Goal: Task Accomplishment & Management: Manage account settings

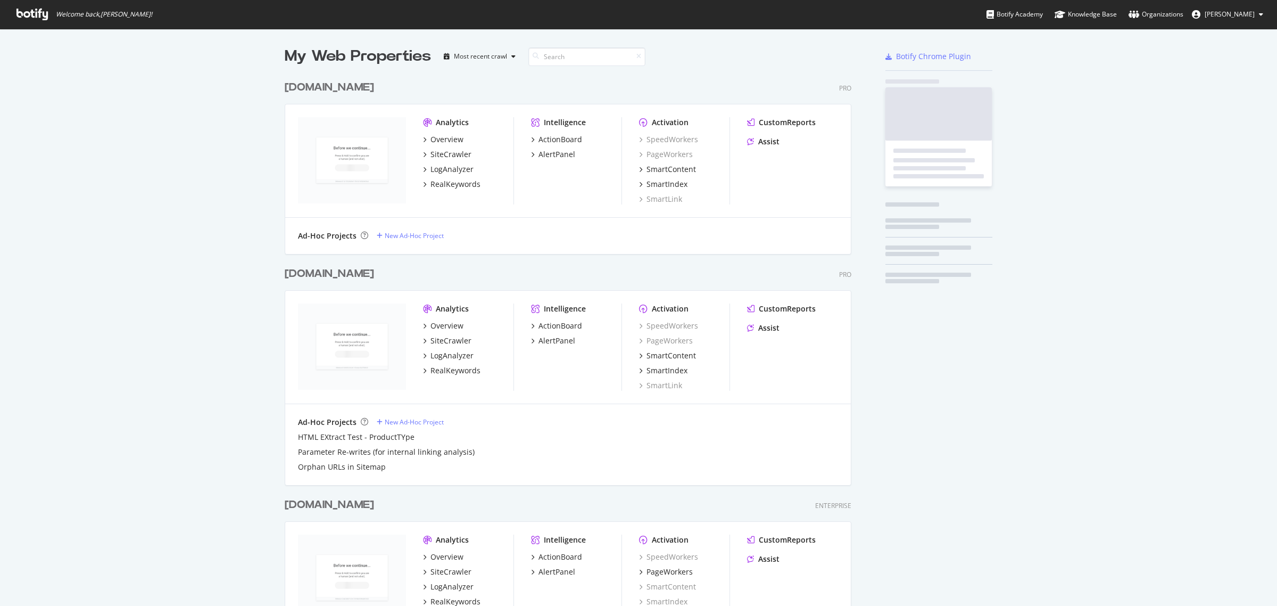
scroll to position [780, 565]
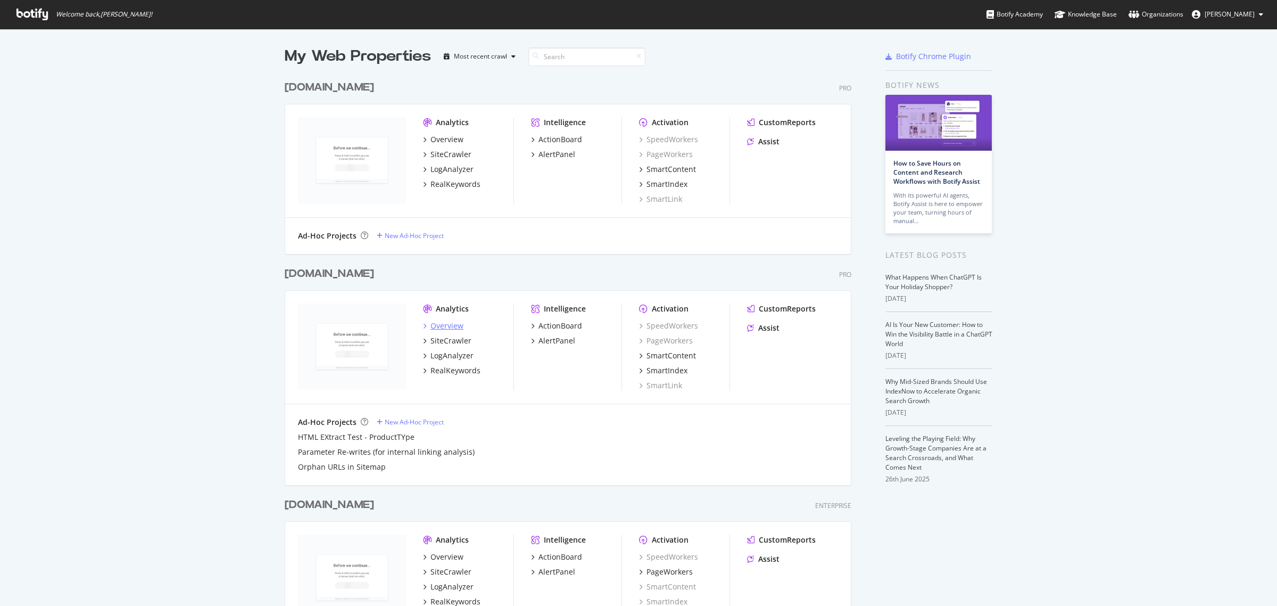
click at [440, 324] on div "Overview" at bounding box center [447, 325] width 33 height 11
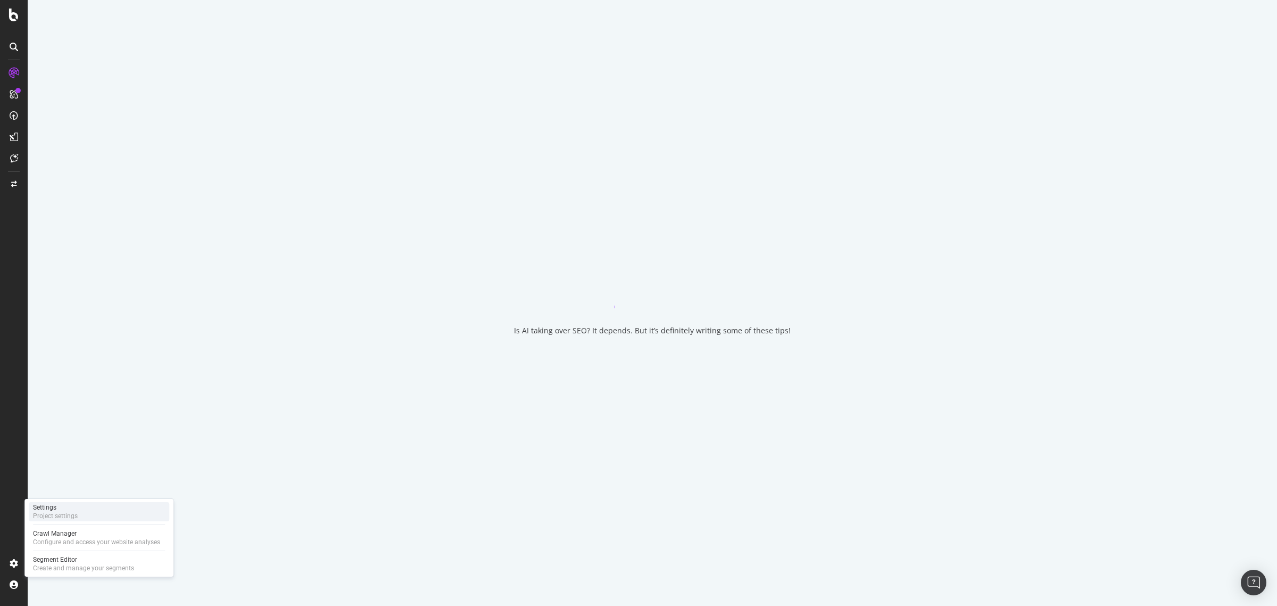
click at [61, 515] on div "Project settings" at bounding box center [55, 516] width 45 height 9
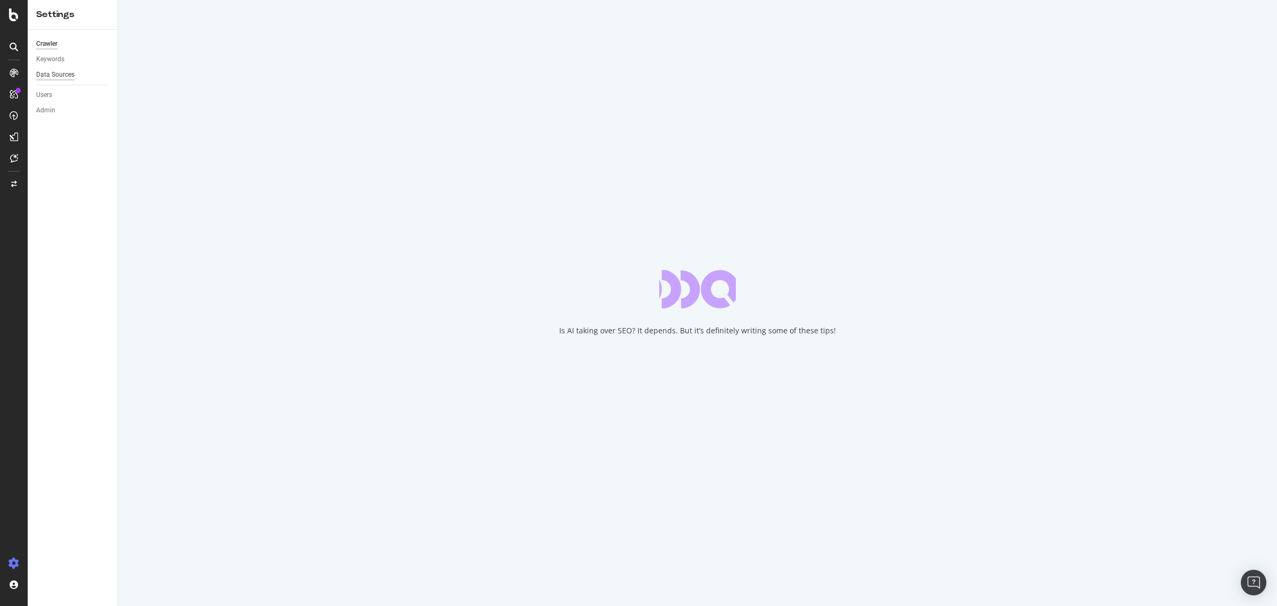
click at [62, 76] on div "Data Sources" at bounding box center [55, 74] width 38 height 11
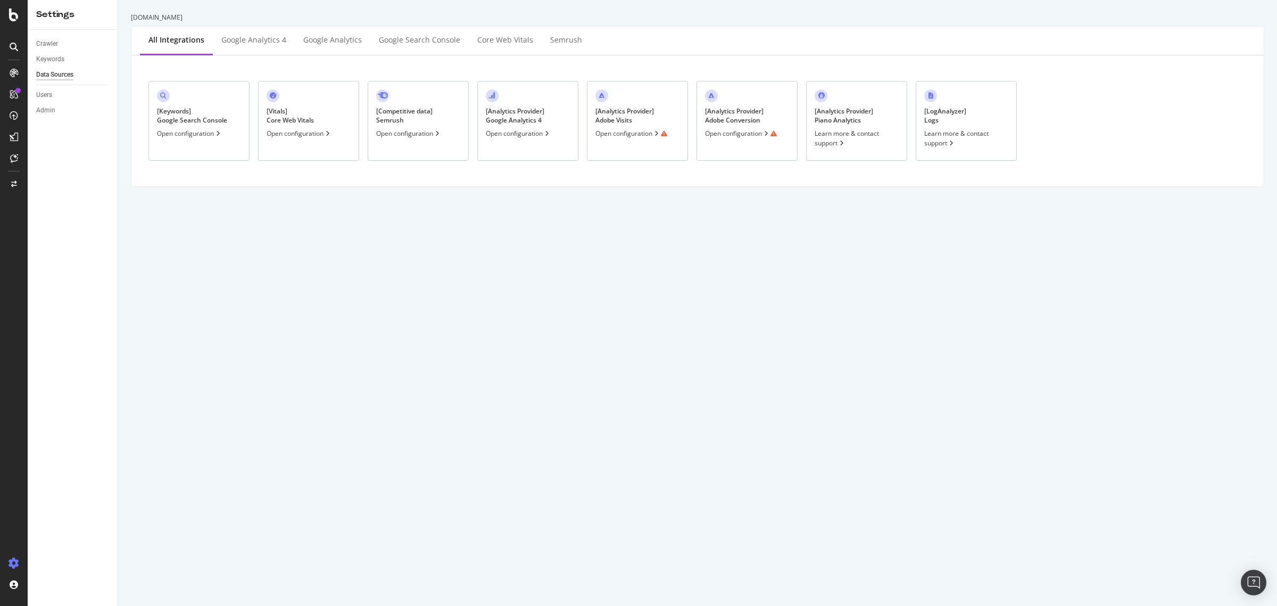
click at [614, 136] on div "Open configuration" at bounding box center [632, 133] width 72 height 9
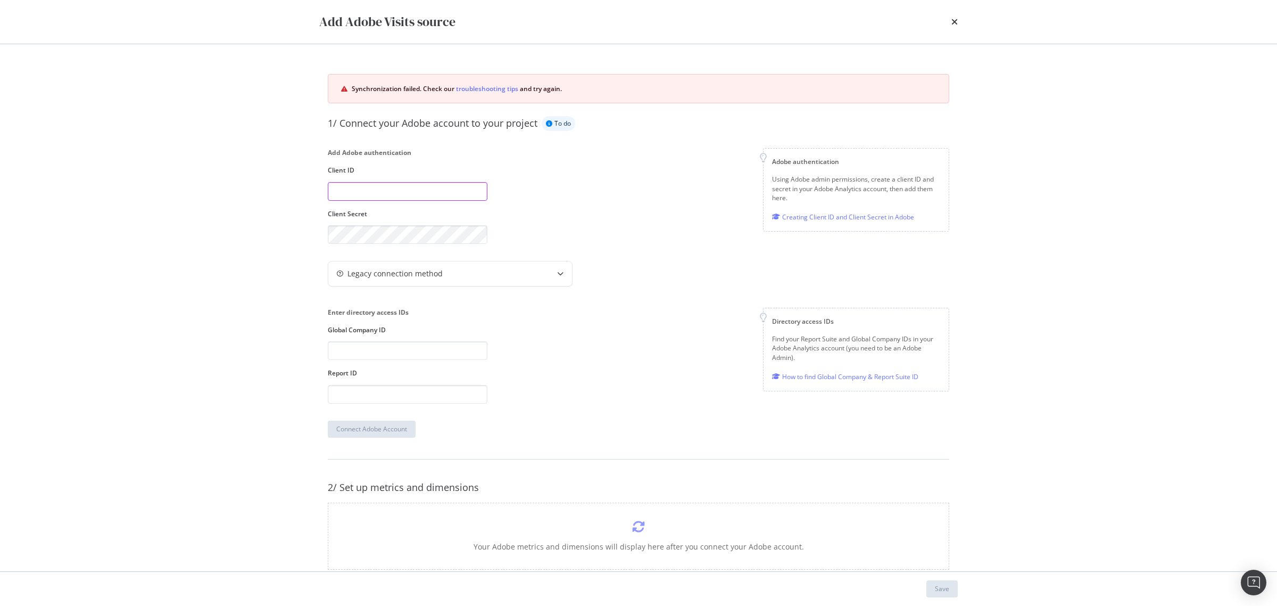
click at [397, 193] on input "modal" at bounding box center [408, 191] width 160 height 19
click at [623, 184] on div "Add Adobe authentication Client ID Client Secret Adobe authentication Using Ado…" at bounding box center [639, 196] width 622 height 96
click at [454, 185] on input "modal" at bounding box center [408, 191] width 160 height 19
paste input "76592ae111c1418c85182daf7c9f10d7"
type input "76592ae111c1418c85182daf7c9f10d7"
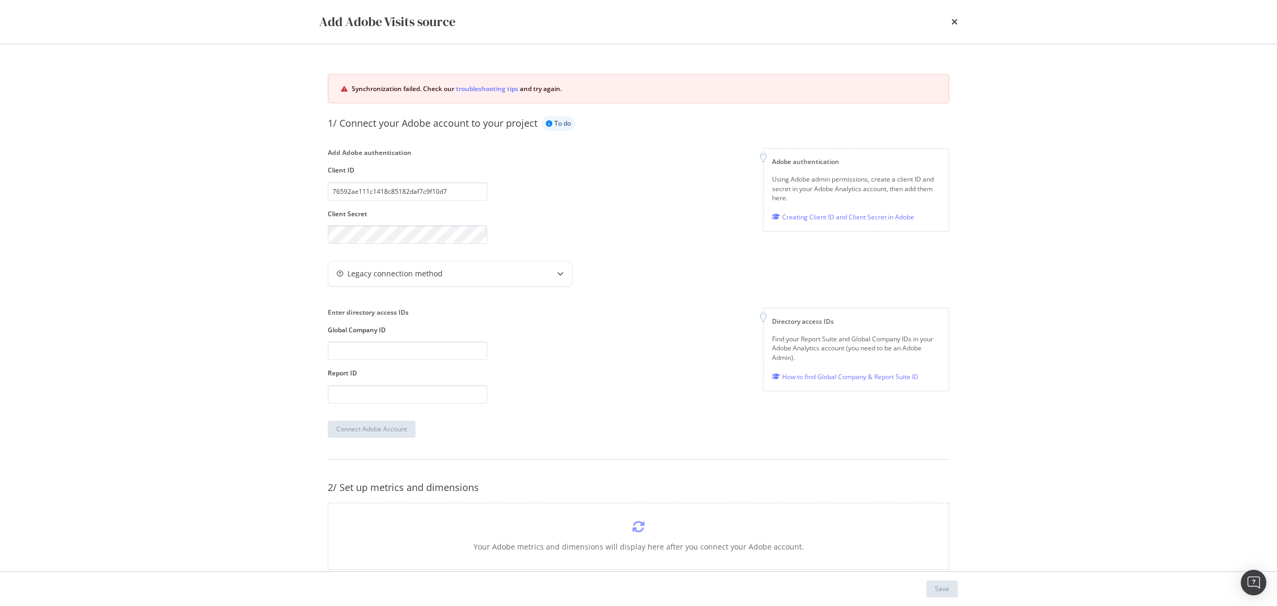
click at [587, 353] on div "Enter directory access IDs Global Company ID Report ID Directory access IDs Fin…" at bounding box center [639, 355] width 622 height 95
click at [438, 349] on input "modal" at bounding box center [408, 350] width 160 height 19
click at [550, 213] on div "Add Adobe authentication Client ID 76592ae111c1418c85182daf7c9f10d7 Client Secr…" at bounding box center [639, 196] width 622 height 96
click at [229, 235] on div "Add Adobe Visits source Synchronization failed. Check our troubleshooting tips …" at bounding box center [638, 303] width 1277 height 606
click at [418, 339] on div "Enter directory access IDs Global Company ID Report ID" at bounding box center [408, 355] width 160 height 95
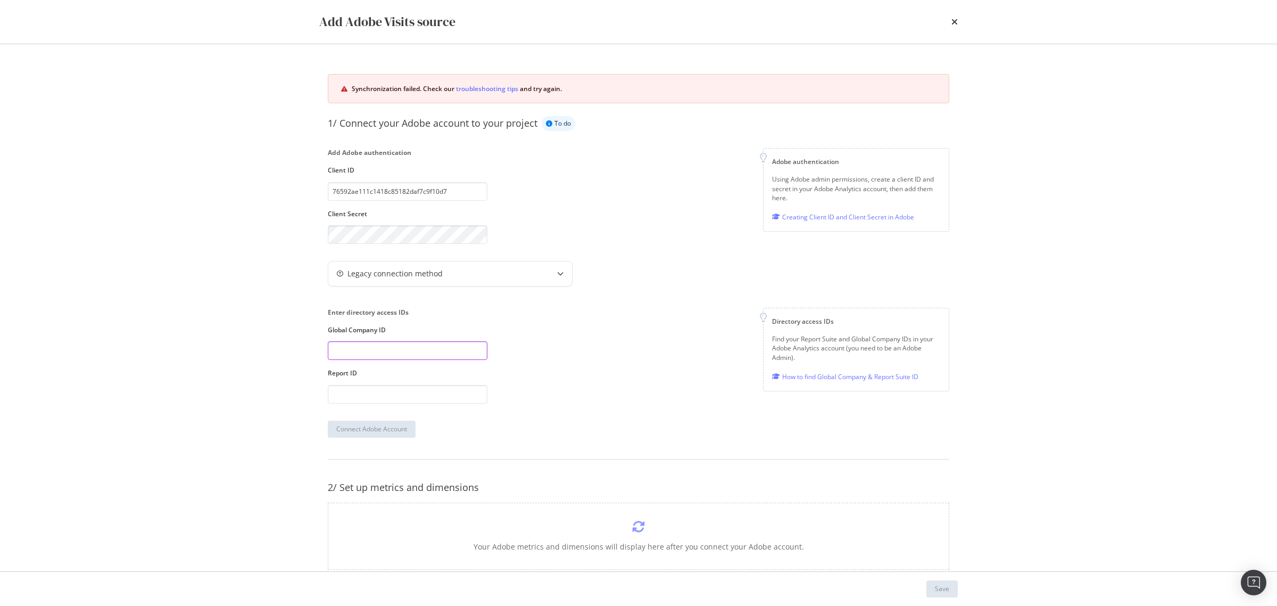
click at [423, 347] on input "modal" at bounding box center [408, 350] width 160 height 19
paste input "polo0"
type input "polo0"
click at [501, 362] on div "Enter directory access IDs Global Company ID polo0 Report ID Directory access I…" at bounding box center [639, 355] width 622 height 95
click at [430, 402] on input "modal" at bounding box center [408, 394] width 160 height 19
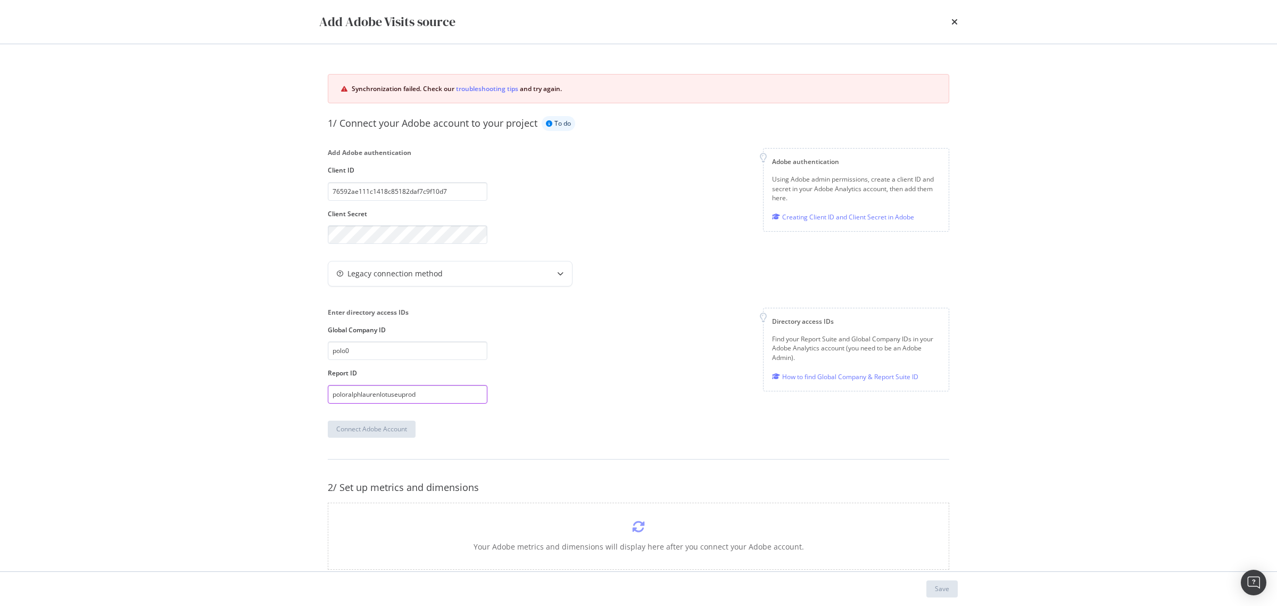
type input "poloralphlaurenlotuseuprod"
click at [595, 399] on div "Enter directory access IDs Global Company ID polo0 Report ID poloralphlaurenlot…" at bounding box center [639, 355] width 622 height 95
click at [391, 426] on div "Connect Adobe Account" at bounding box center [371, 428] width 71 height 9
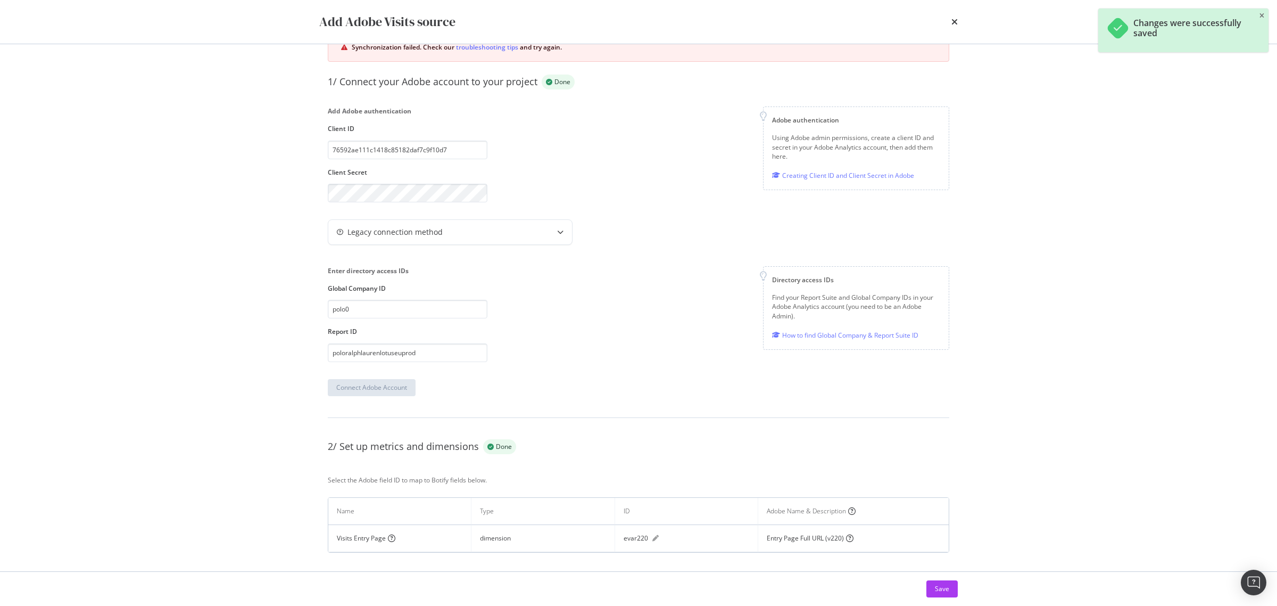
scroll to position [57, 0]
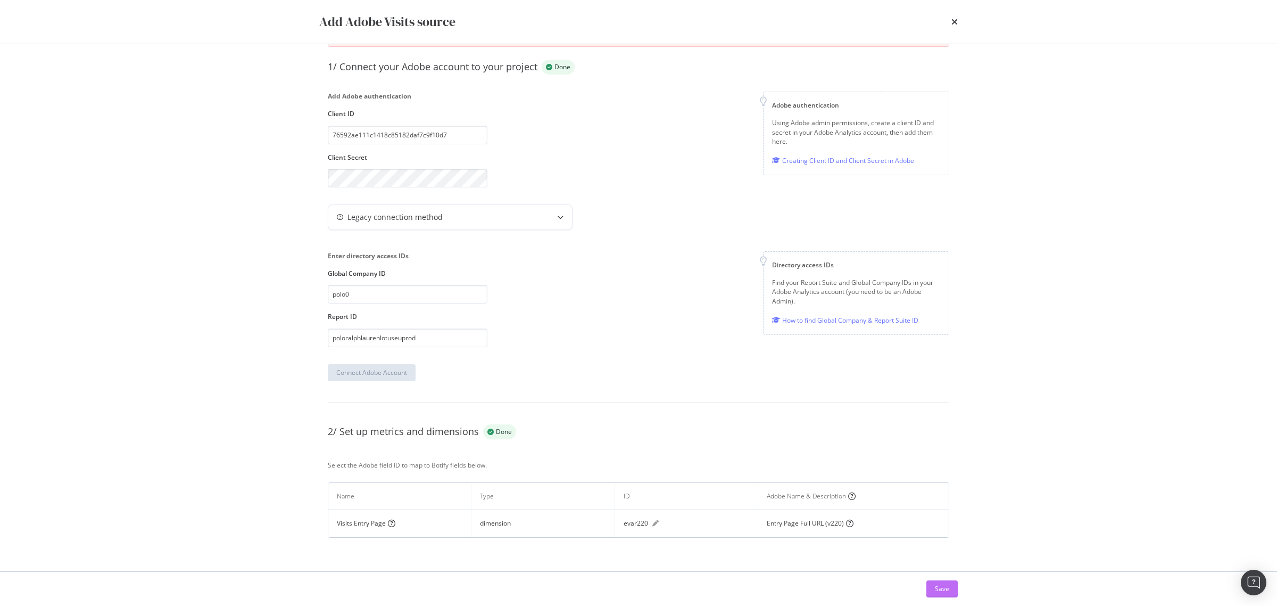
click at [949, 595] on div "Save" at bounding box center [942, 589] width 14 height 16
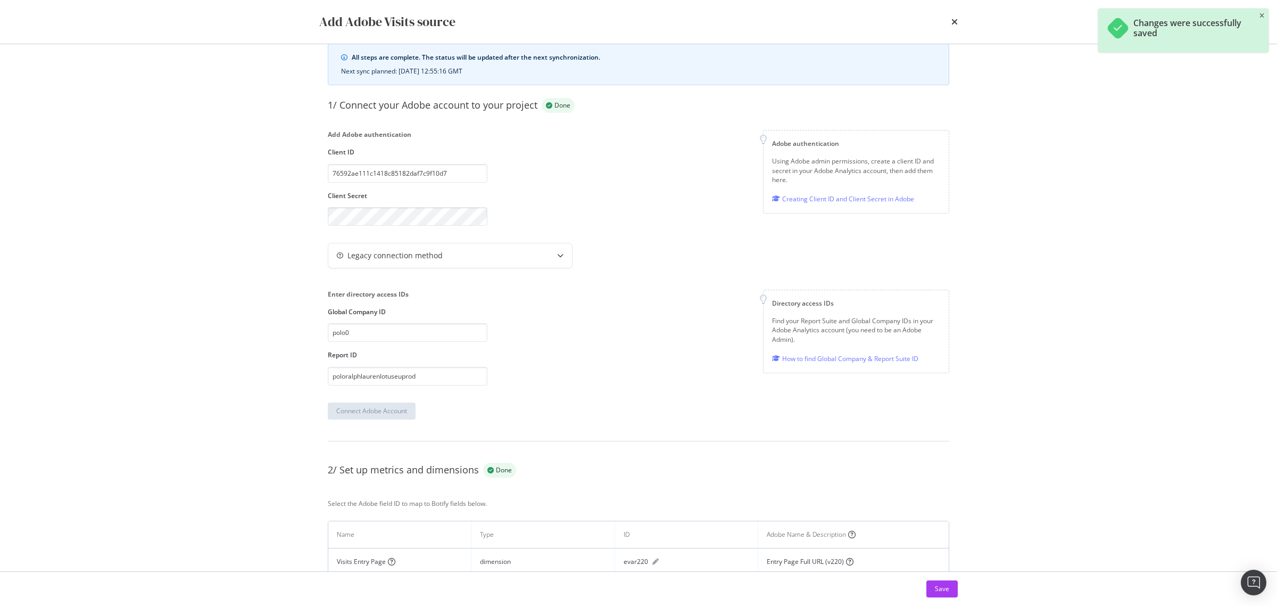
scroll to position [70, 0]
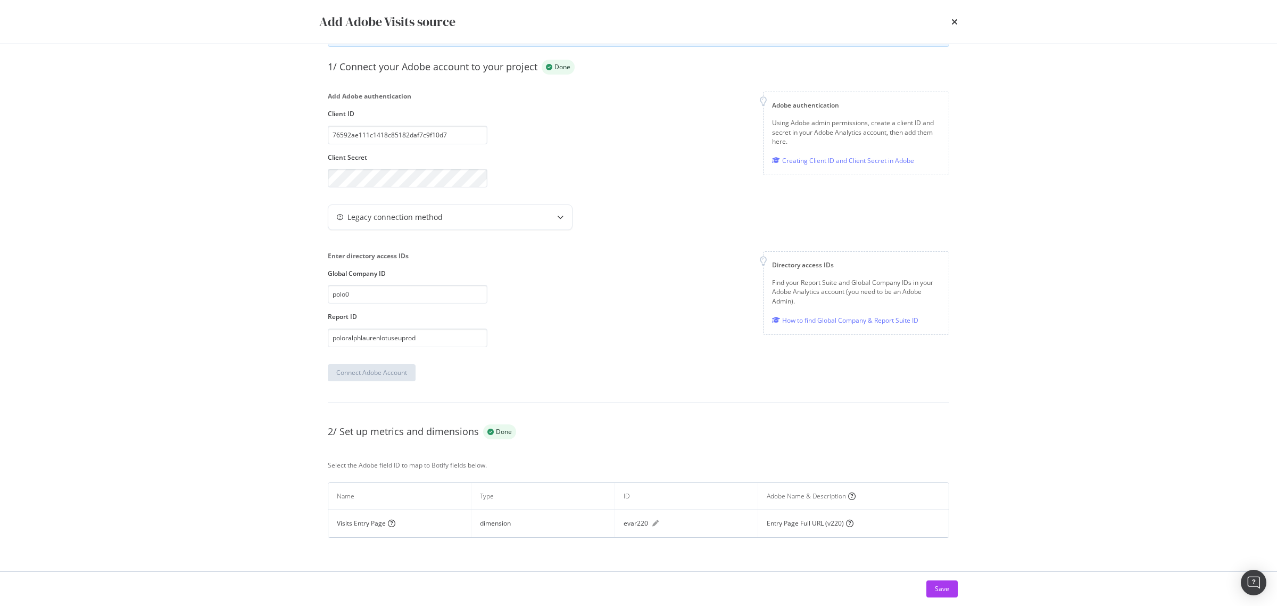
click at [956, 14] on div "times" at bounding box center [955, 22] width 6 height 18
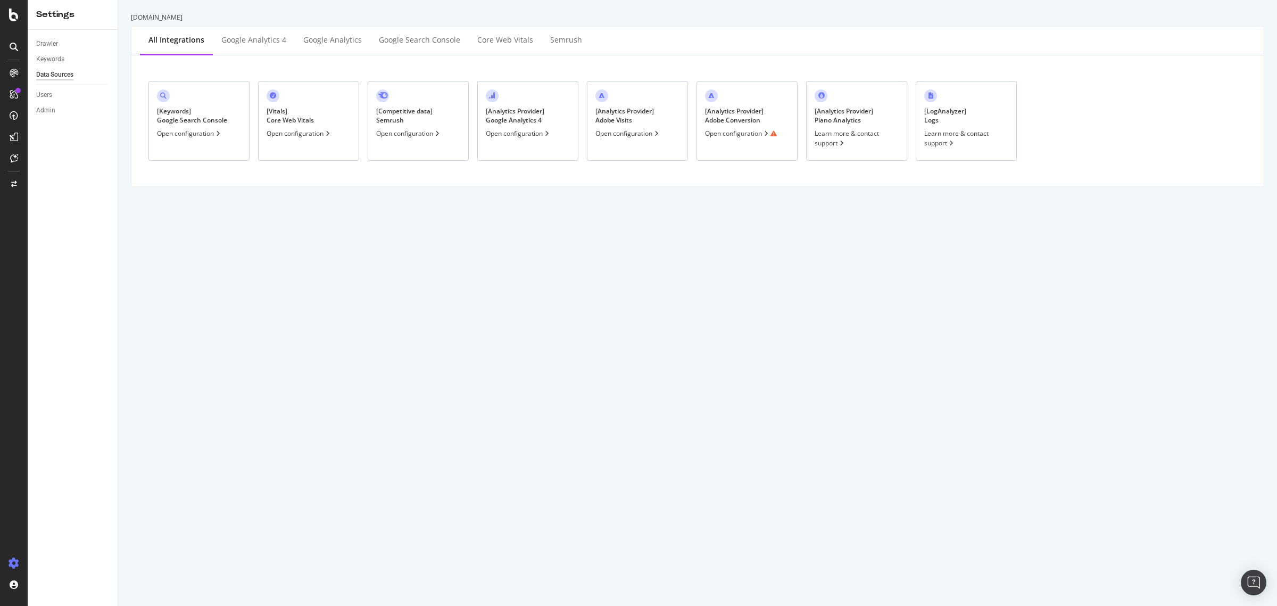
click at [733, 242] on div "www.ralphlauren.co.uk All integrations Google Analytics 4 Google Analytics Goog…" at bounding box center [697, 303] width 1159 height 606
click at [740, 134] on div "Open configuration" at bounding box center [741, 133] width 72 height 9
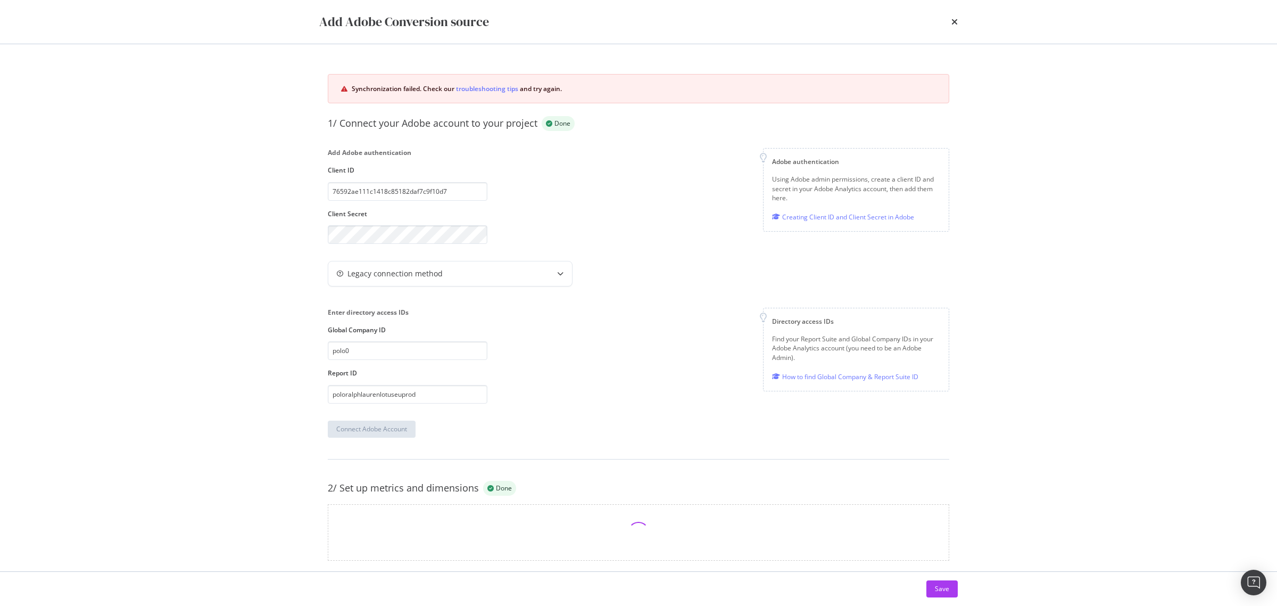
click at [616, 219] on div "Add Adobe authentication Client ID 76592ae111c1418c85182daf7c9f10d7 Client Secr…" at bounding box center [639, 196] width 622 height 96
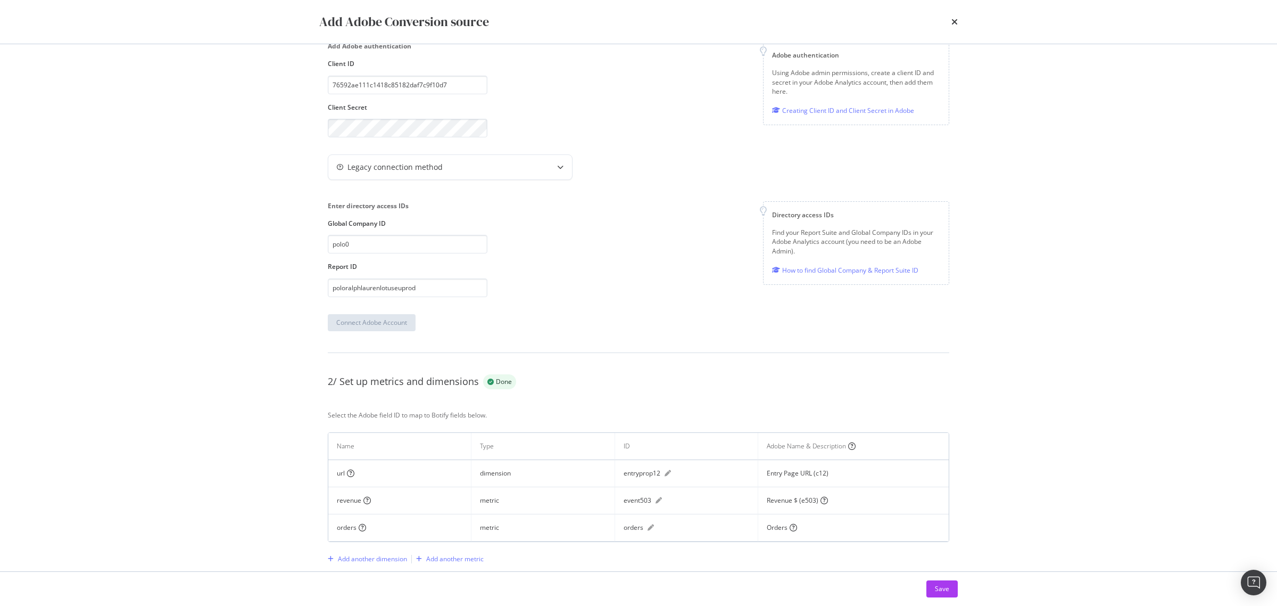
scroll to position [177, 0]
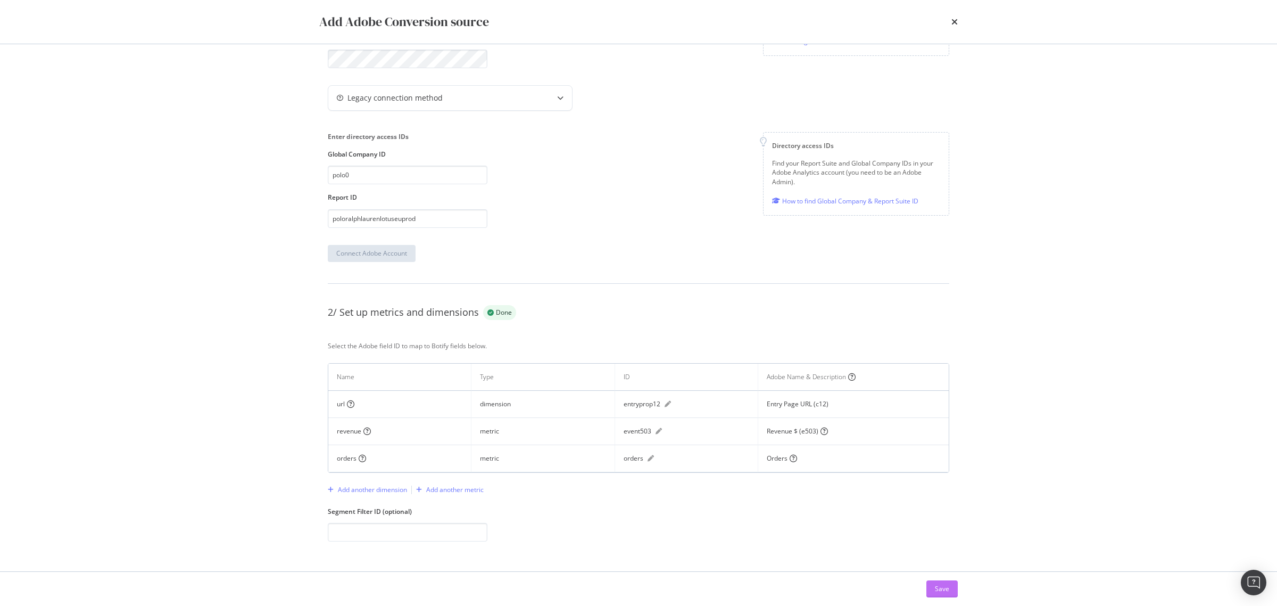
click at [937, 592] on div "Save" at bounding box center [942, 588] width 14 height 9
click at [1115, 83] on div "Add Adobe Conversion source Synchronization failed. Check our troubleshooting t…" at bounding box center [638, 303] width 1277 height 606
click at [957, 20] on icon "times" at bounding box center [955, 22] width 6 height 9
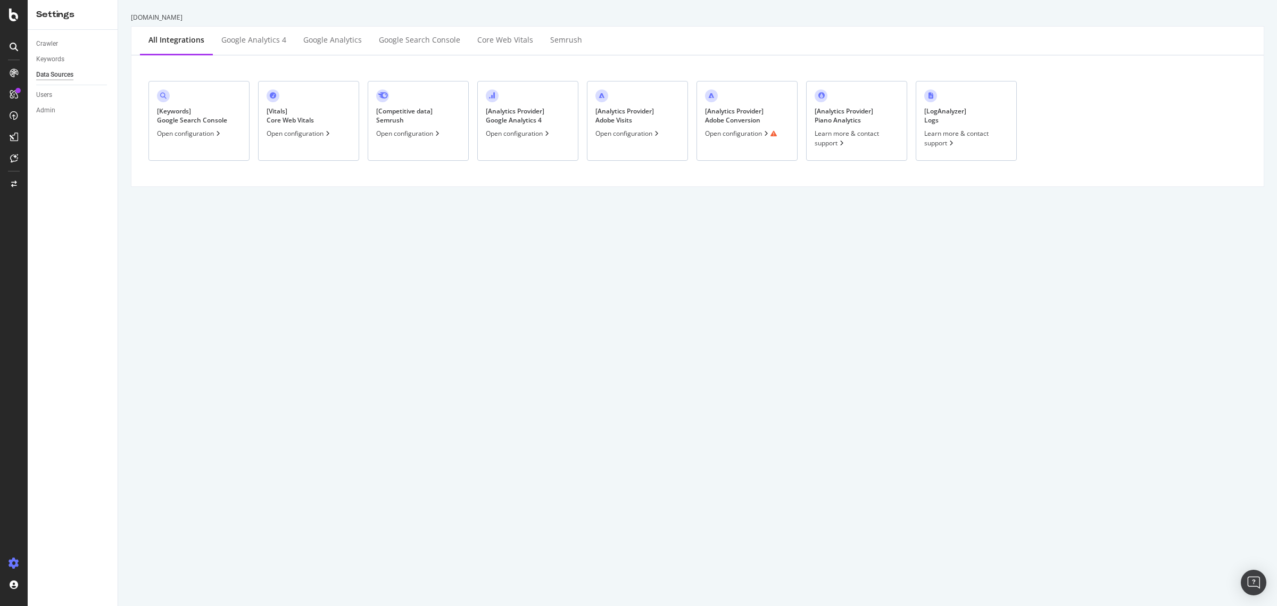
click at [746, 134] on div "Open configuration" at bounding box center [741, 133] width 72 height 9
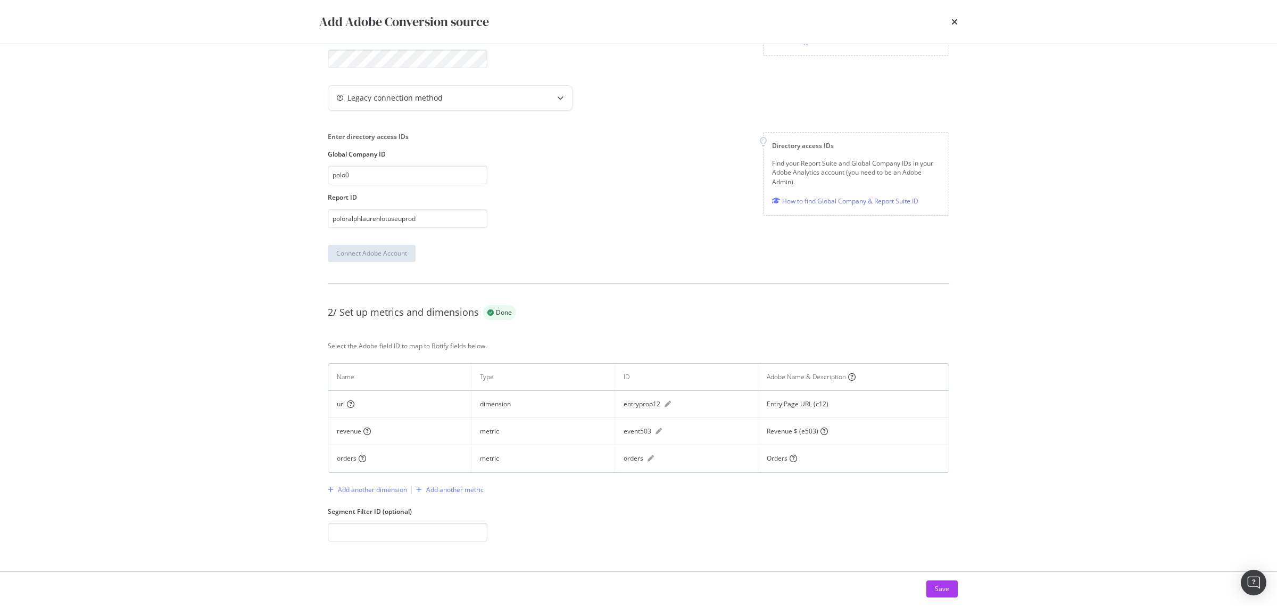
scroll to position [0, 0]
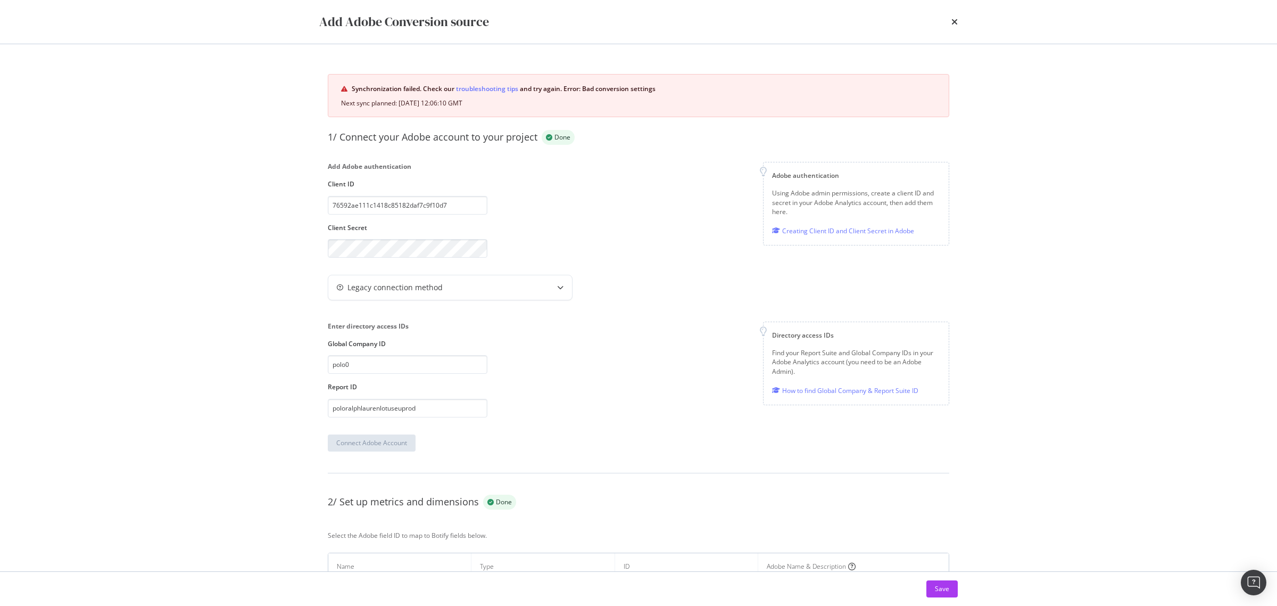
click at [534, 364] on div "Enter directory access IDs Global Company ID polo0 Report ID poloralphlaurenlot…" at bounding box center [639, 369] width 622 height 95
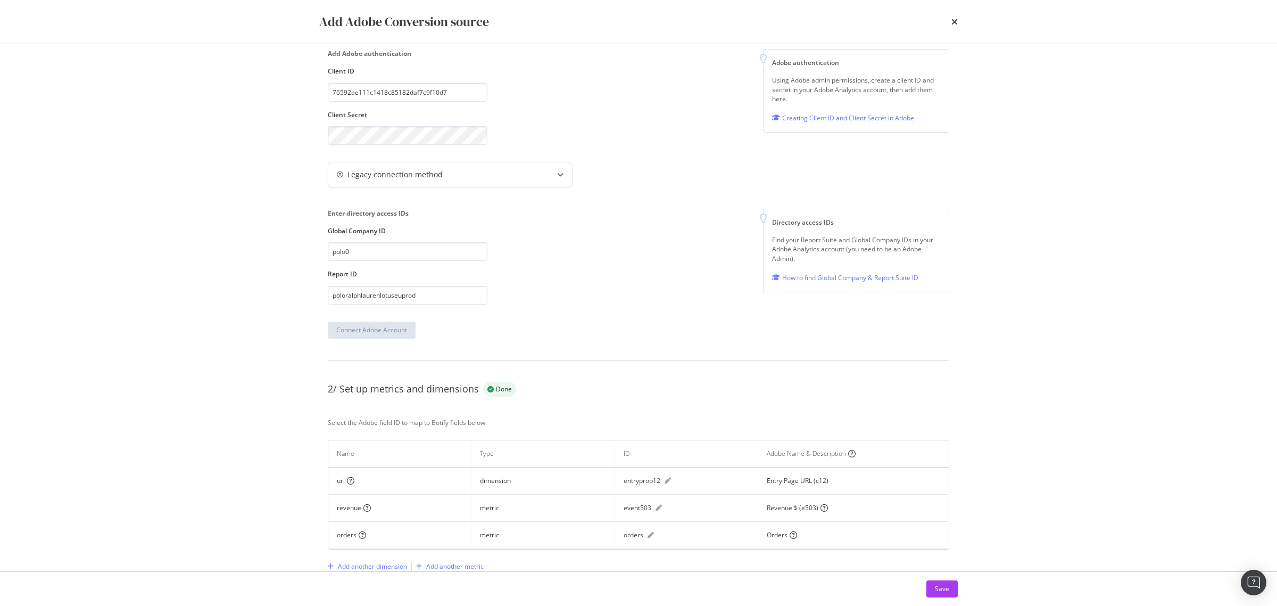
scroll to position [191, 0]
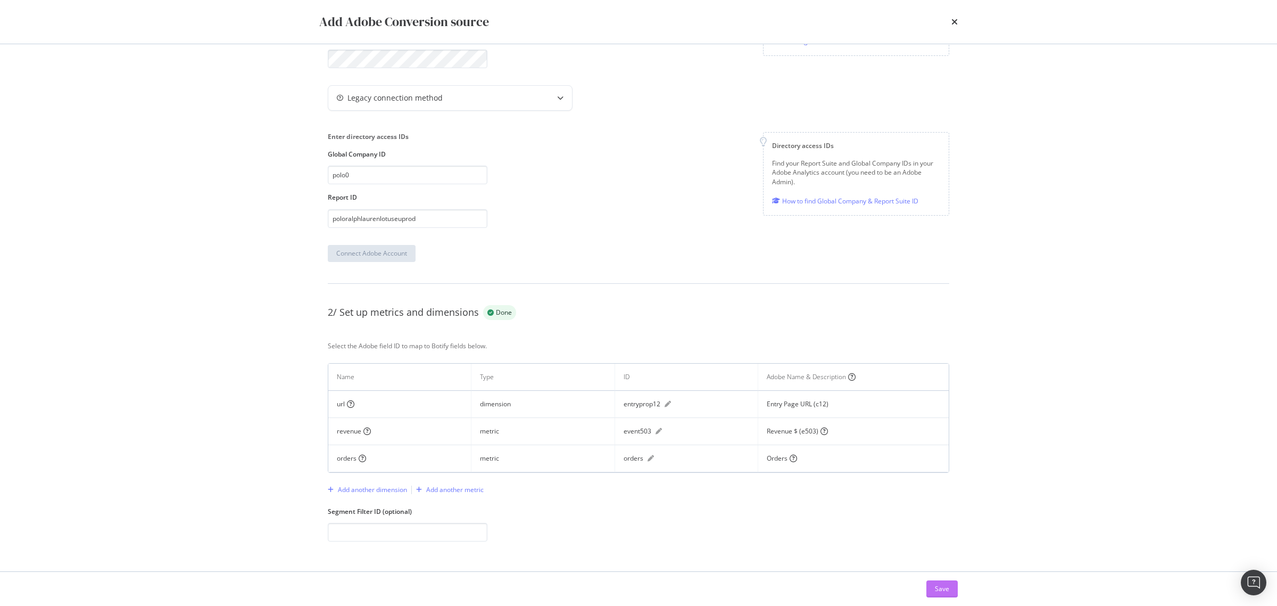
click at [930, 591] on button "Save" at bounding box center [942, 588] width 31 height 17
click at [1264, 11] on div "Changes were successfully saved" at bounding box center [1184, 31] width 170 height 44
click at [1263, 14] on icon "close toast" at bounding box center [1262, 16] width 5 height 6
click at [958, 19] on div "Add Adobe Conversion source" at bounding box center [638, 22] width 681 height 44
click at [953, 19] on icon "times" at bounding box center [955, 22] width 6 height 9
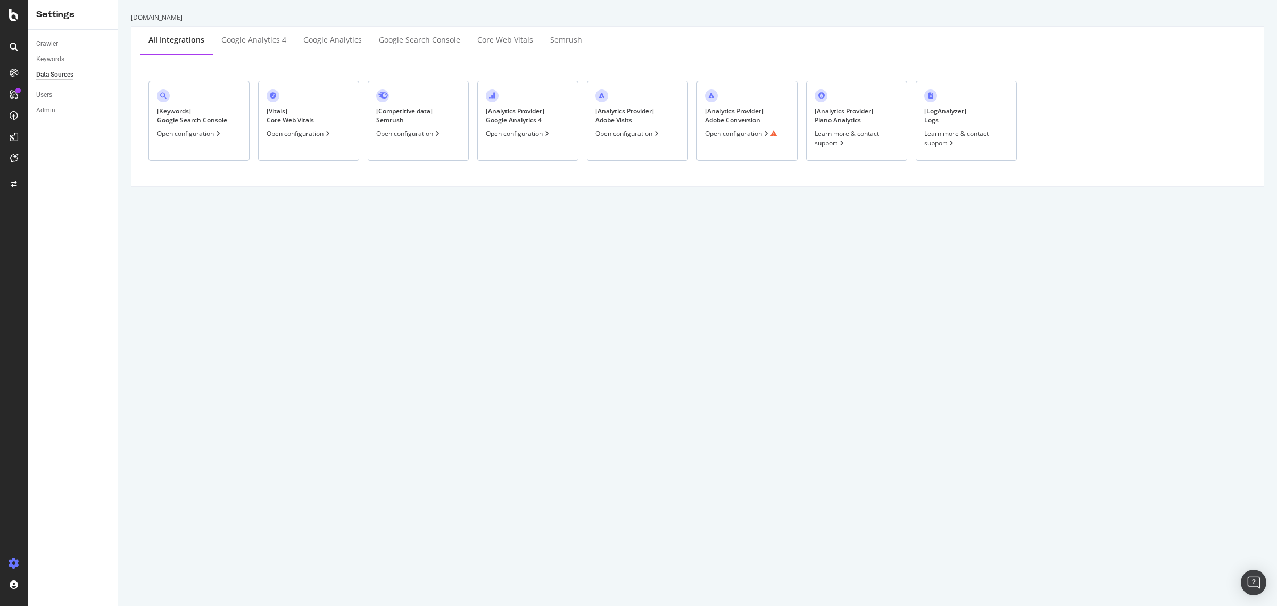
click at [753, 131] on div "Open configuration" at bounding box center [741, 133] width 72 height 9
drag, startPoint x: 352, startPoint y: 0, endPoint x: 645, endPoint y: 136, distance: 322.9
click at [645, 136] on div "Open configuration" at bounding box center [628, 134] width 65 height 9
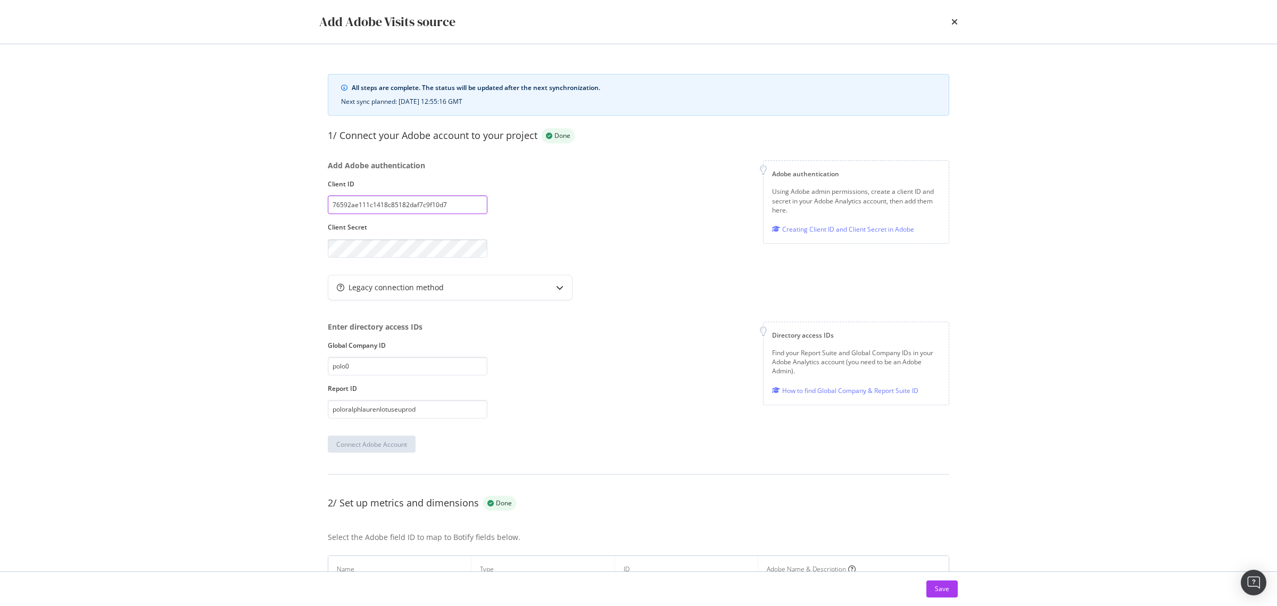
drag, startPoint x: 466, startPoint y: 213, endPoint x: 307, endPoint y: 203, distance: 160.0
click at [307, 203] on div "All steps are complete. The status will be updated after the next synchronizati…" at bounding box center [638, 307] width 681 height 527
drag, startPoint x: 378, startPoint y: 362, endPoint x: 310, endPoint y: 360, distance: 68.7
click at [310, 362] on div "All steps are complete. The status will be updated after the next synchronizati…" at bounding box center [638, 307] width 681 height 527
click at [235, 240] on div "Add Adobe Visits source All steps are complete. The status will be updated afte…" at bounding box center [638, 303] width 1277 height 606
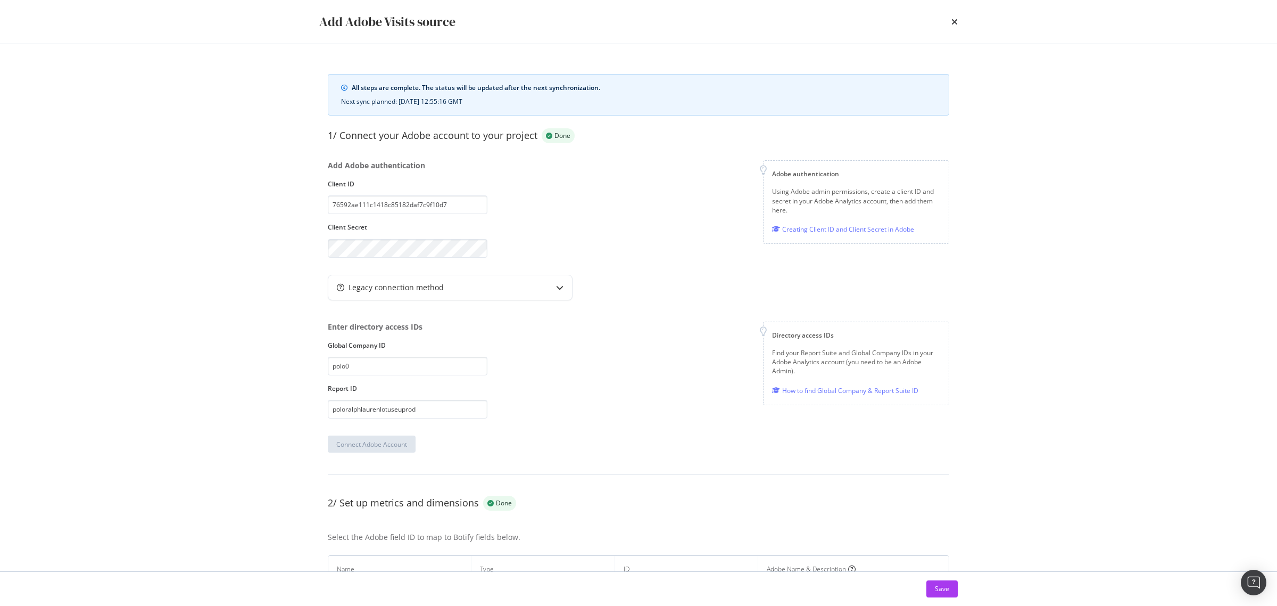
click at [961, 20] on div "Add Adobe Visits source" at bounding box center [638, 22] width 681 height 44
click at [954, 22] on icon "times" at bounding box center [955, 22] width 6 height 9
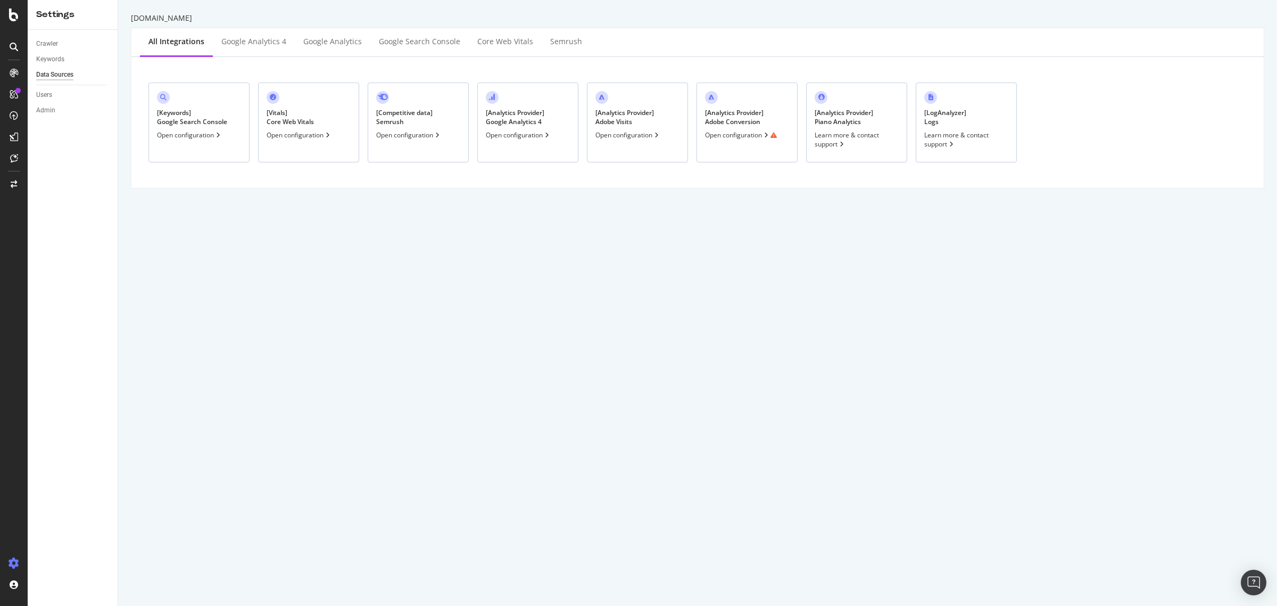
click at [726, 136] on div "Open configuration" at bounding box center [741, 134] width 72 height 9
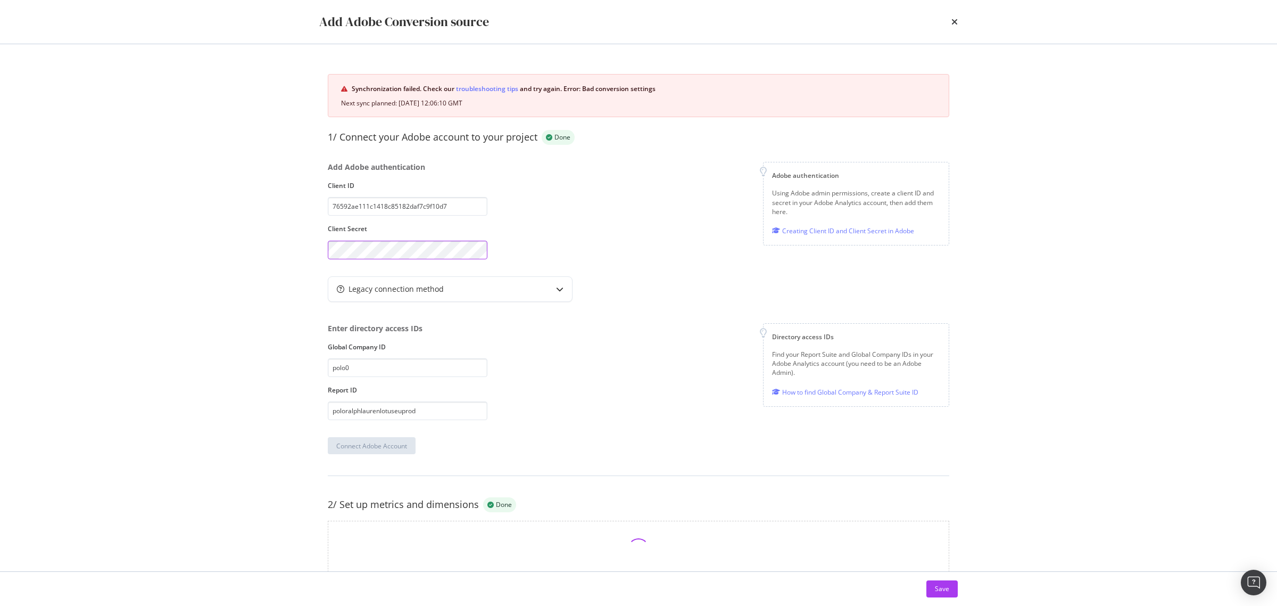
click at [253, 249] on div "Add Adobe Conversion source Synchronization failed. Check our troubleshooting t…" at bounding box center [638, 303] width 1277 height 606
drag, startPoint x: 259, startPoint y: 257, endPoint x: 282, endPoint y: 277, distance: 30.2
click at [259, 257] on div "Add Adobe Conversion source Synchronization failed. Check our troubleshooting t…" at bounding box center [638, 303] width 1277 height 606
click at [358, 453] on div "Connect Adobe Account" at bounding box center [371, 446] width 71 height 16
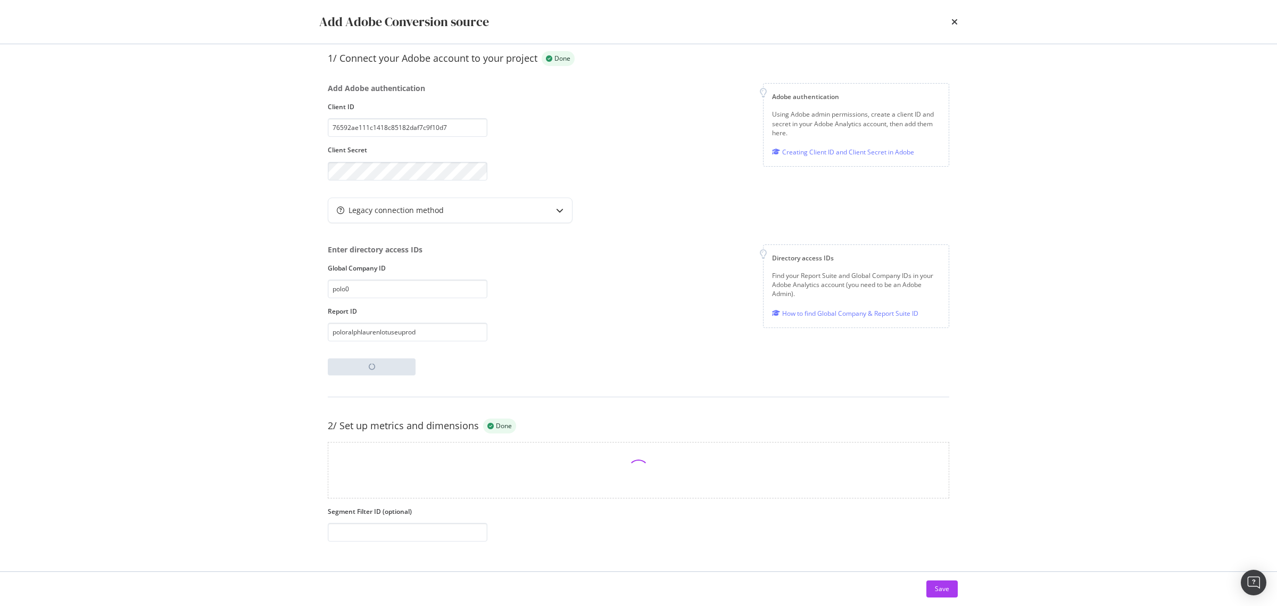
scroll to position [195, 0]
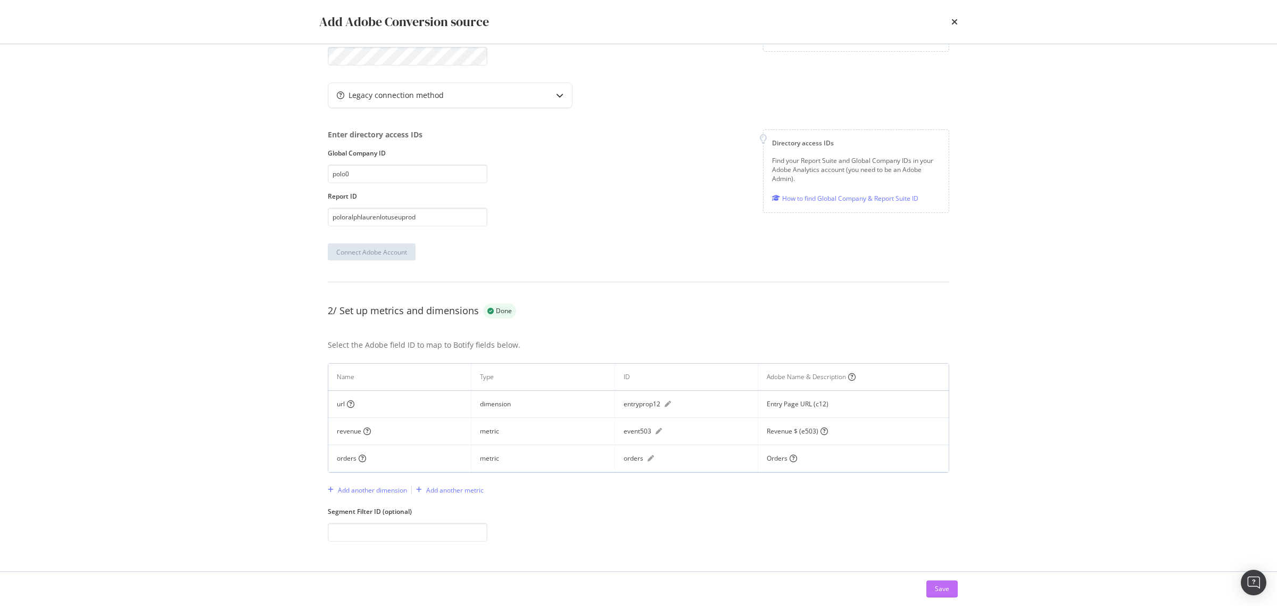
click at [946, 584] on div "Save" at bounding box center [942, 588] width 14 height 9
click at [951, 21] on div "Add Adobe Conversion source" at bounding box center [638, 22] width 639 height 18
click at [955, 20] on icon "times" at bounding box center [955, 22] width 6 height 9
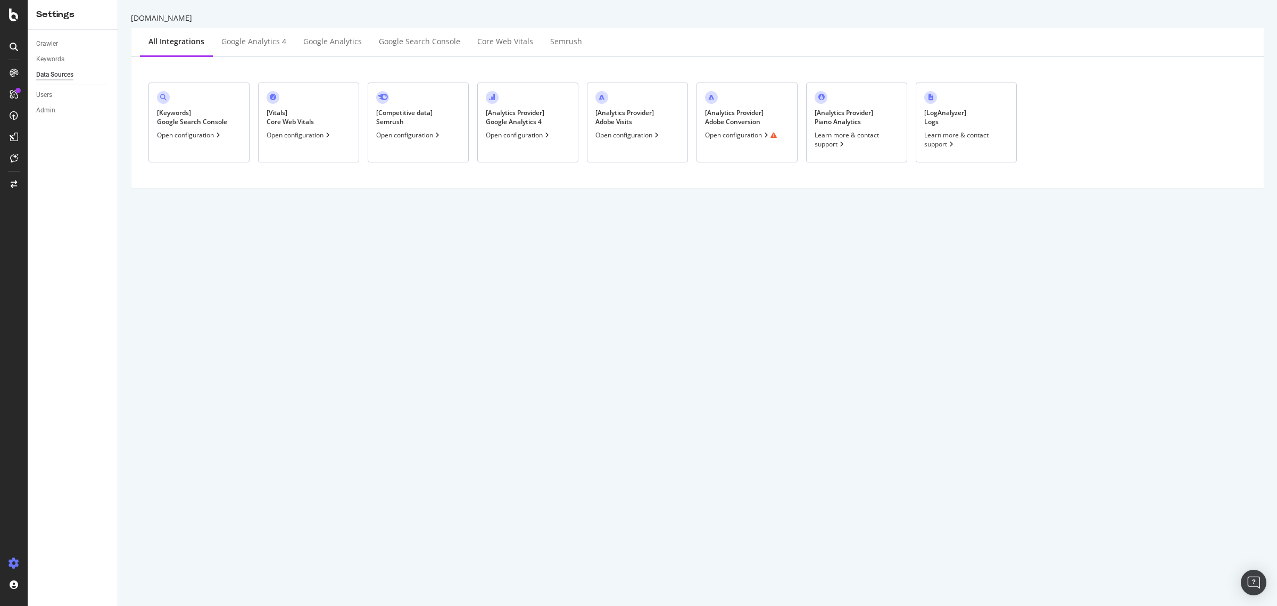
click at [744, 242] on div "www.ralphlauren.co.uk All integrations Google Analytics 4 Google Analytics Goog…" at bounding box center [697, 303] width 1159 height 606
click at [747, 136] on div "Open configuration" at bounding box center [741, 134] width 72 height 9
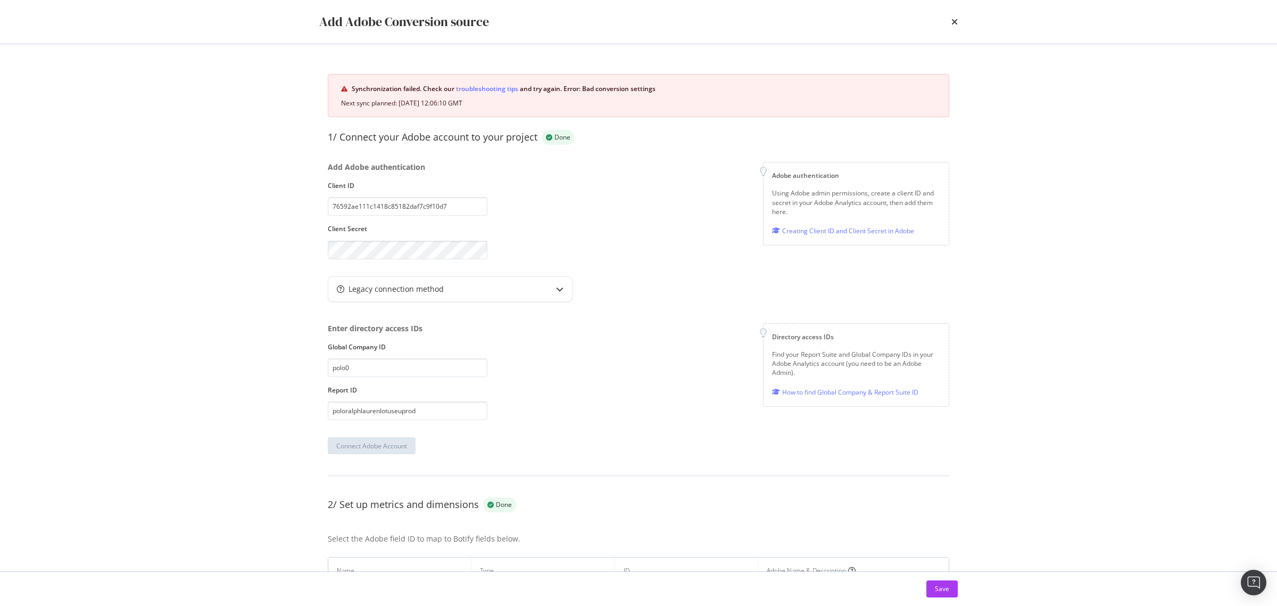
click at [417, 237] on div "Add Adobe authentication Client ID 76592ae111c1418c85182daf7c9f10d7 Client Secr…" at bounding box center [408, 210] width 160 height 97
click at [262, 243] on div "Add Adobe Conversion source Synchronization failed. Check our troubleshooting t…" at bounding box center [638, 303] width 1277 height 606
click at [384, 445] on div "Connect Adobe Account" at bounding box center [371, 445] width 71 height 9
click at [727, 398] on div "Enter directory access IDs Global Company ID polo0 Report ID poloralphlaurenlot…" at bounding box center [639, 371] width 622 height 97
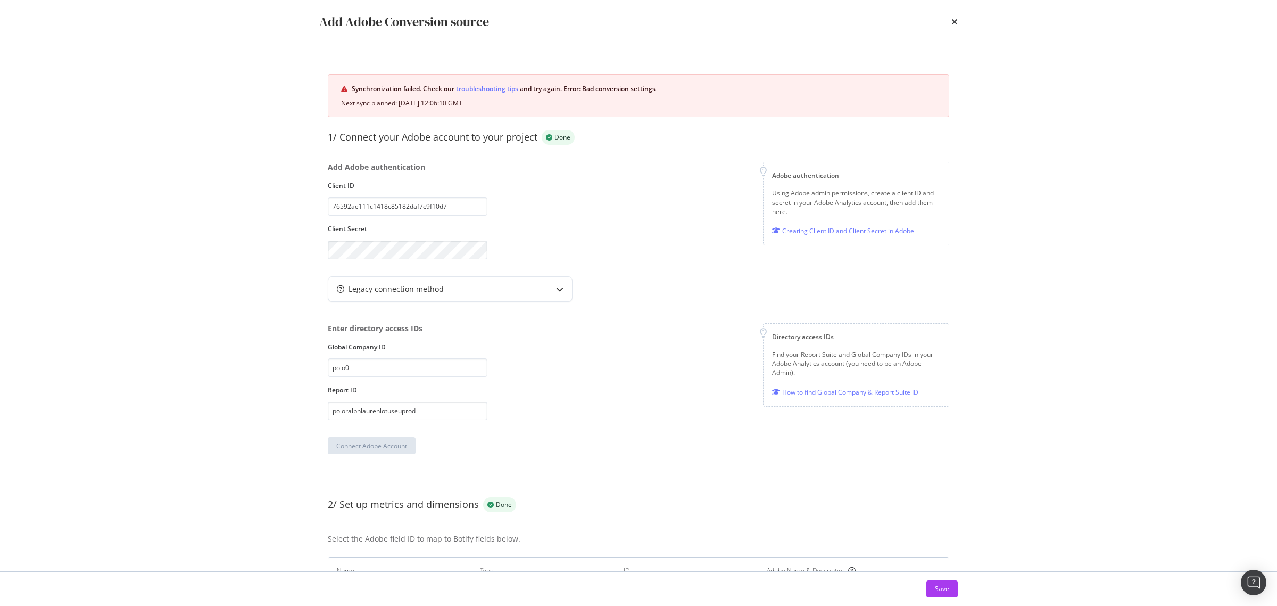
click at [505, 91] on link "troubleshooting tips" at bounding box center [487, 88] width 62 height 11
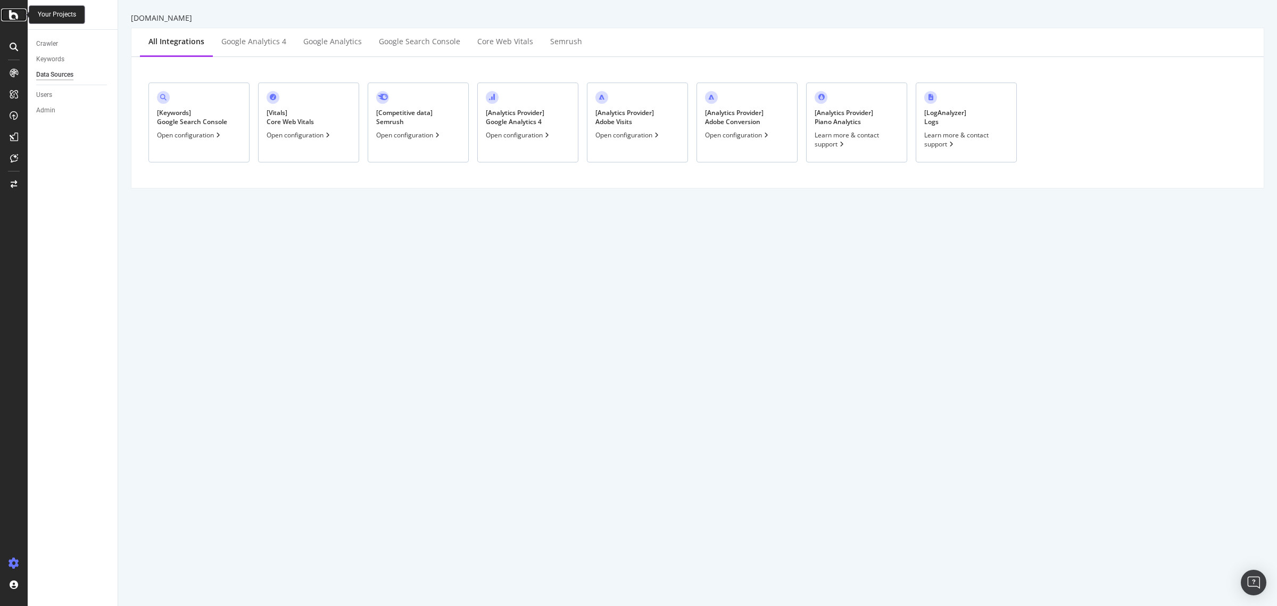
click at [12, 12] on icon at bounding box center [14, 15] width 10 height 13
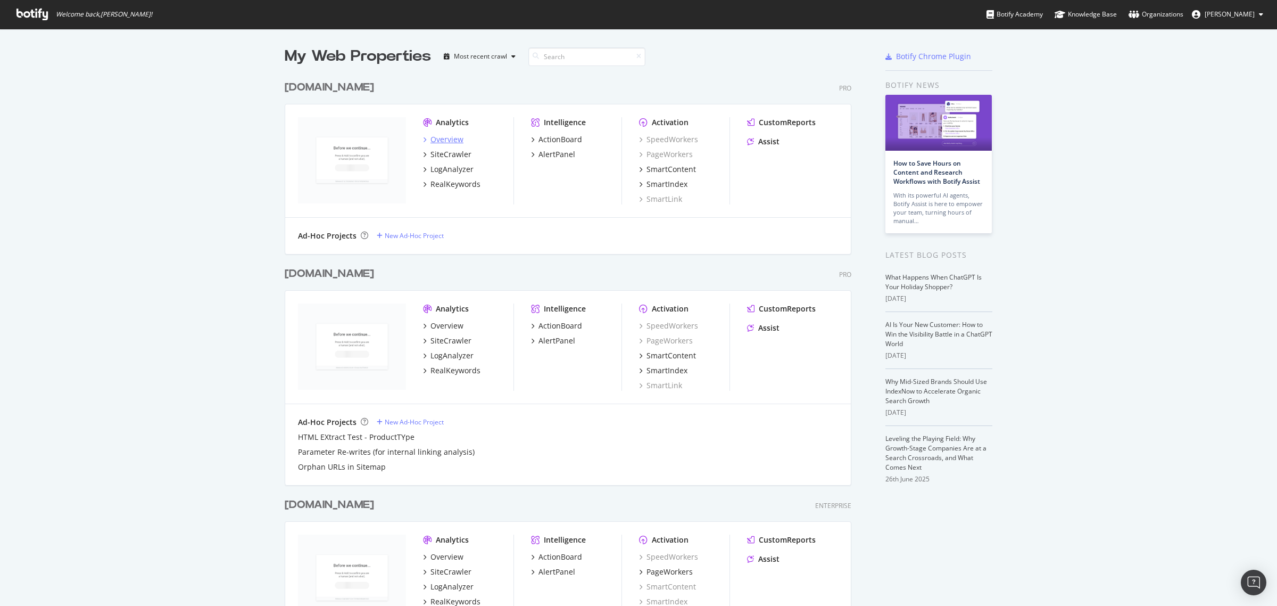
click at [435, 138] on div "Overview" at bounding box center [447, 139] width 33 height 11
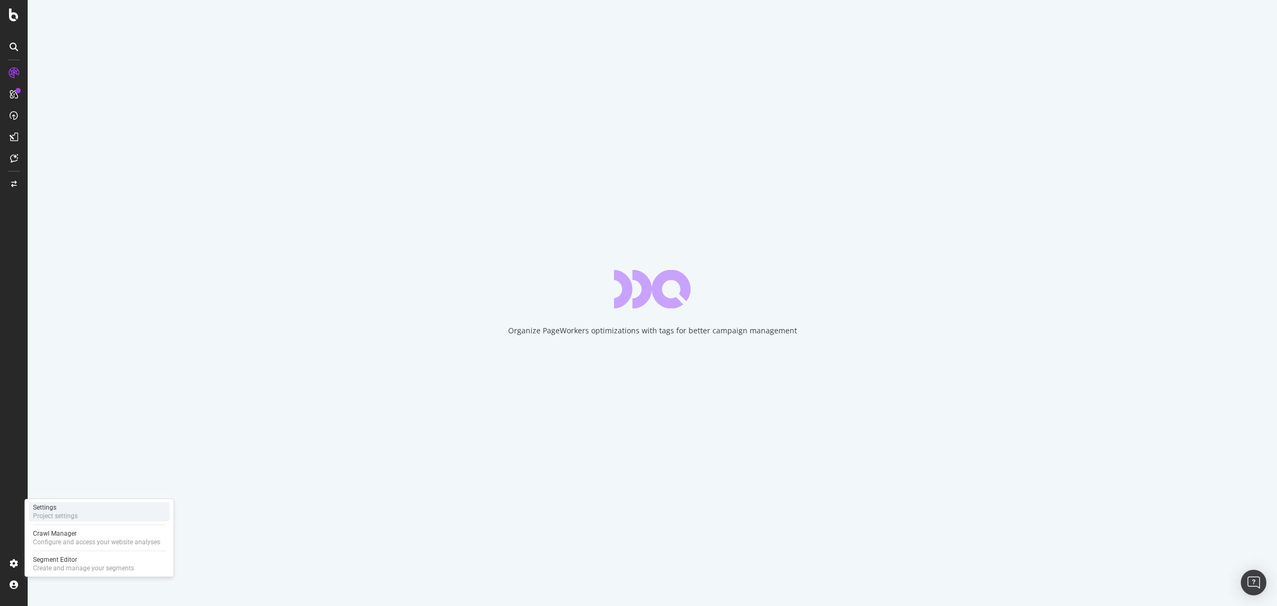
click at [60, 514] on div "Project settings" at bounding box center [55, 516] width 45 height 9
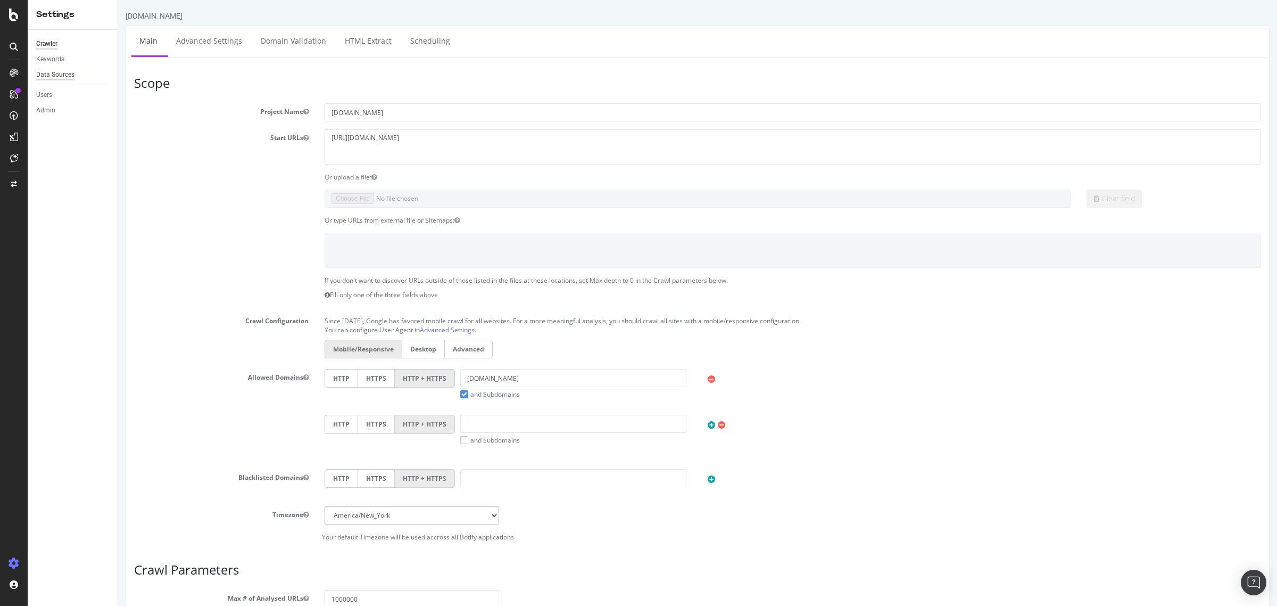
click at [67, 73] on div "Data Sources" at bounding box center [55, 74] width 38 height 11
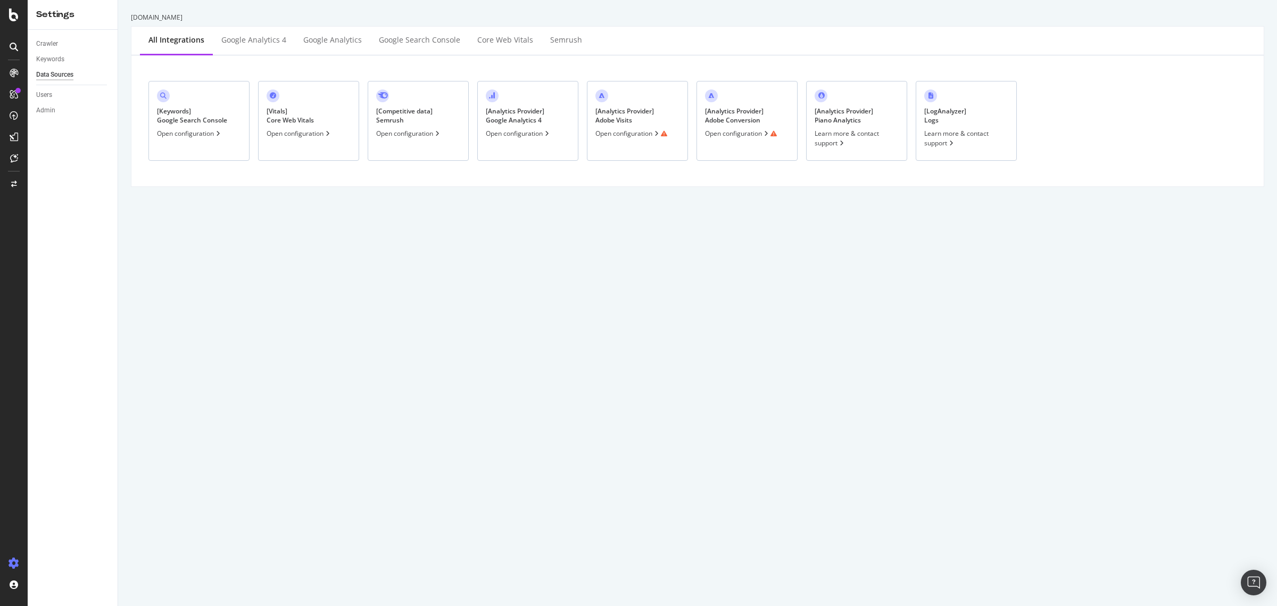
click at [647, 136] on div "Open configuration" at bounding box center [632, 133] width 72 height 9
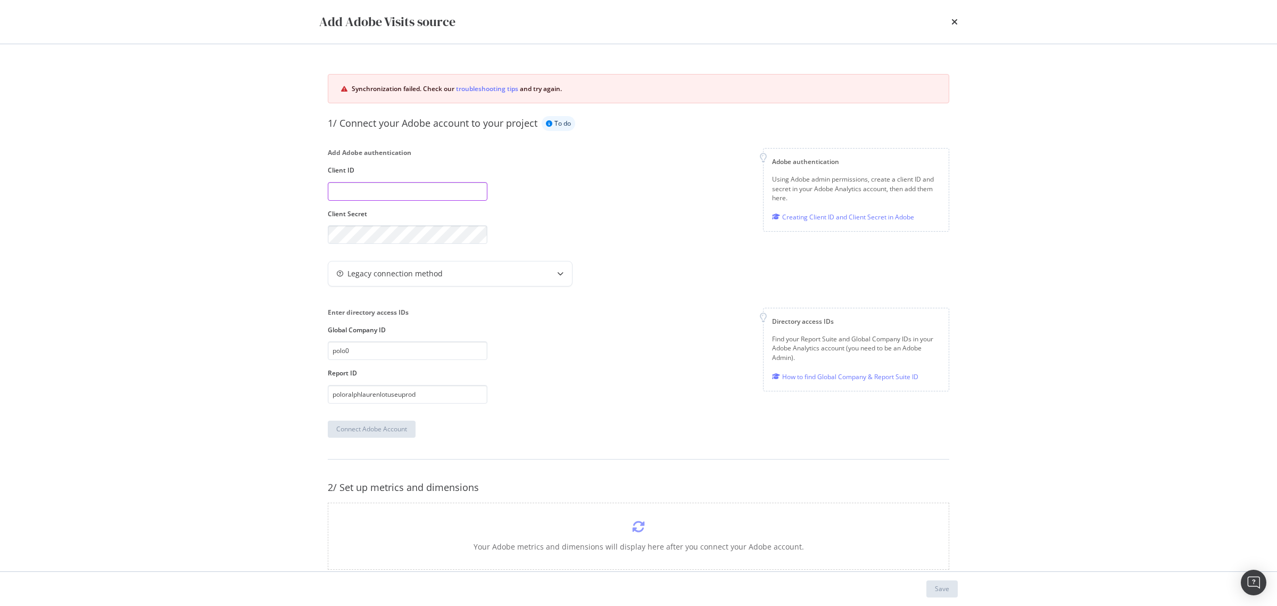
click at [429, 192] on input "modal" at bounding box center [408, 191] width 160 height 19
paste input "76592ae111c1418c85182daf7c9f10d7"
type input "76592ae111c1418c85182daf7c9f10d7"
drag, startPoint x: 384, startPoint y: 352, endPoint x: 316, endPoint y: 352, distance: 68.1
click at [316, 352] on div "Synchronization failed. Check our troubleshooting tips and try again. 1/ Connec…" at bounding box center [638, 307] width 681 height 527
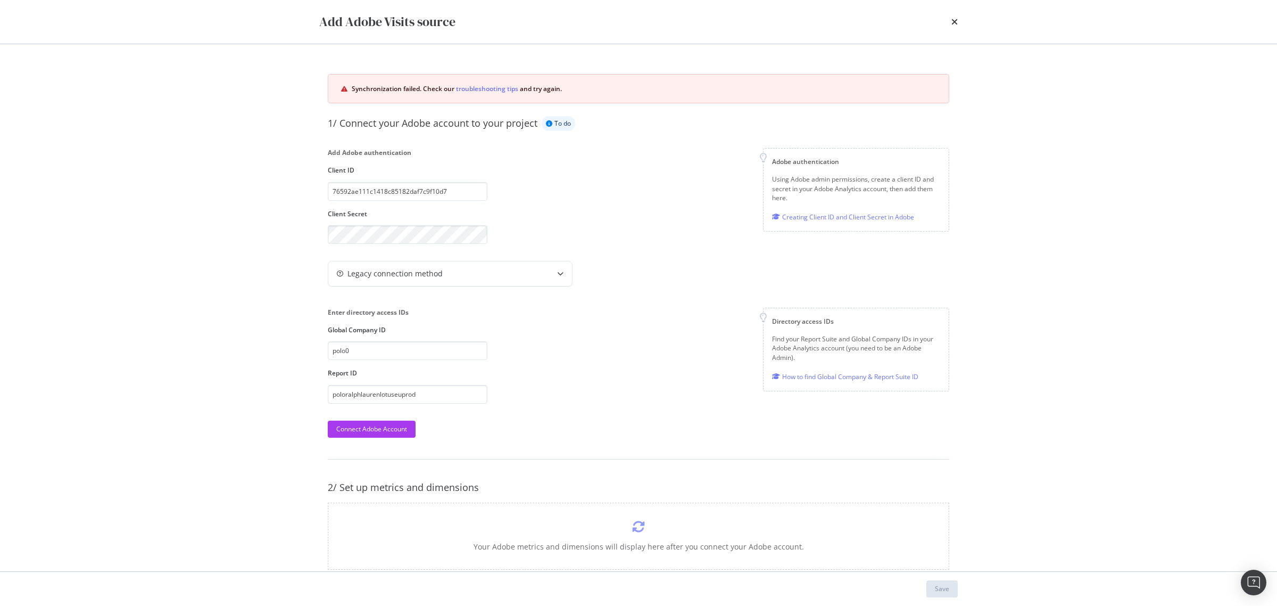
click at [523, 330] on div "Enter directory access IDs Global Company ID polo0 Report ID poloralphlaurenlot…" at bounding box center [639, 355] width 622 height 95
click at [304, 246] on div "Synchronization failed. Check our troubleshooting tips and try again. 1/ Connec…" at bounding box center [638, 307] width 681 height 527
drag, startPoint x: 293, startPoint y: 270, endPoint x: 297, endPoint y: 285, distance: 15.5
click at [293, 270] on div "Add Adobe Visits source Synchronization failed. Check our troubleshooting tips …" at bounding box center [638, 303] width 1277 height 606
click at [389, 432] on div "Connect Adobe Account" at bounding box center [371, 428] width 71 height 9
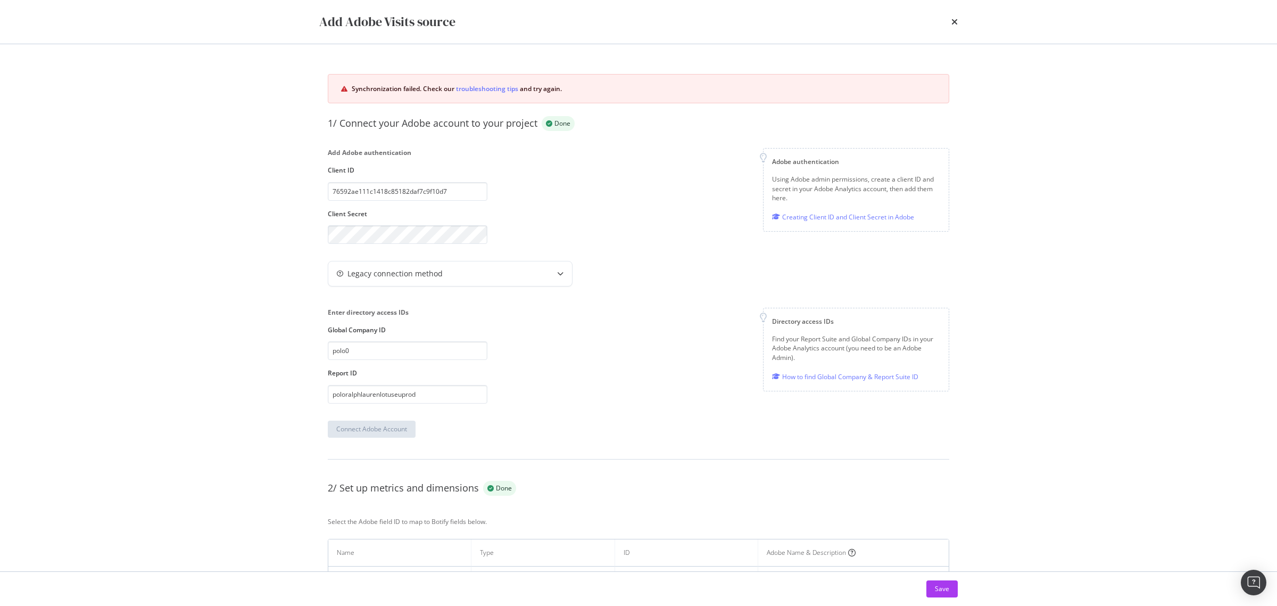
scroll to position [57, 0]
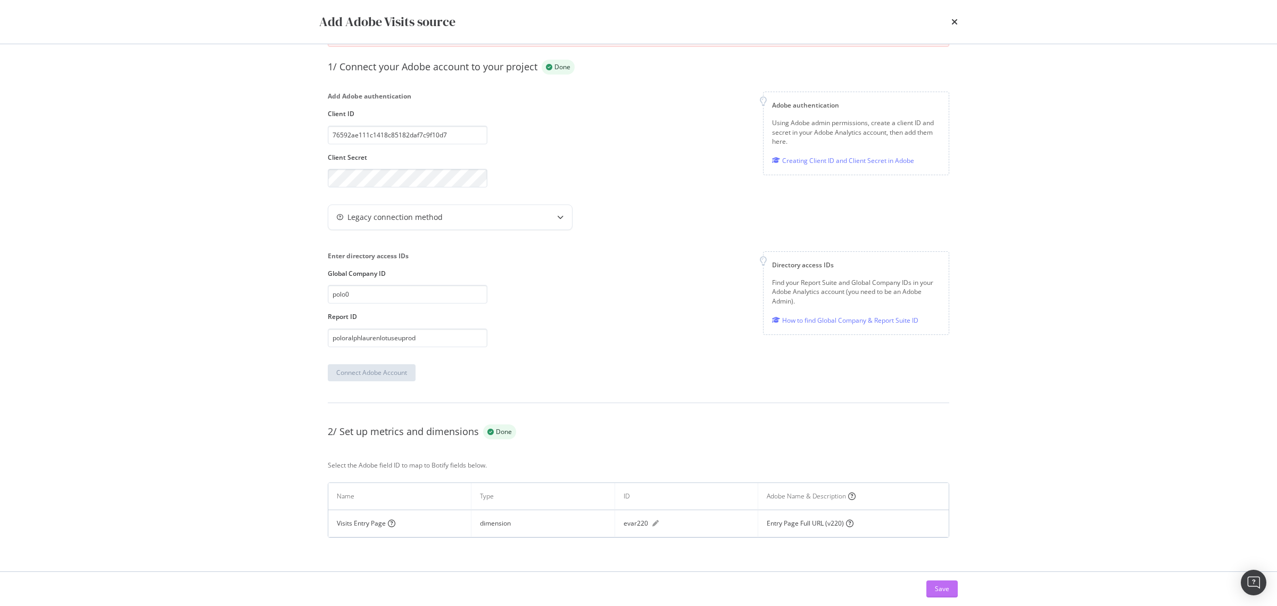
click at [945, 587] on div "Save" at bounding box center [942, 588] width 14 height 9
click at [954, 19] on icon "times" at bounding box center [955, 22] width 6 height 9
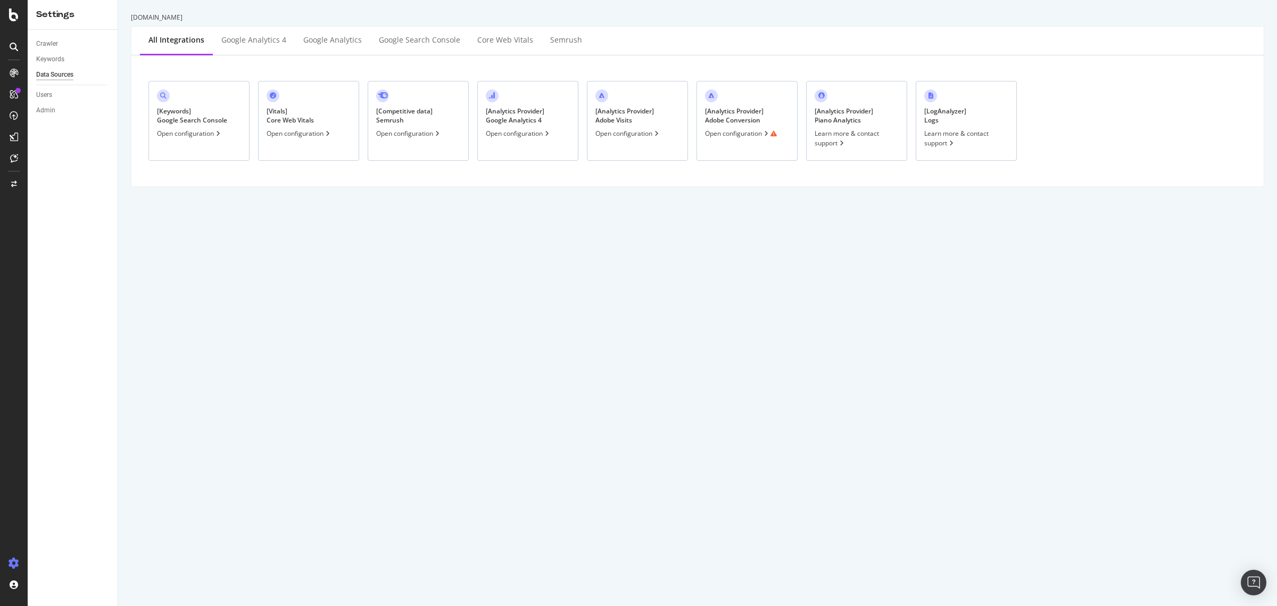
click at [739, 129] on div "Open configuration" at bounding box center [741, 133] width 72 height 9
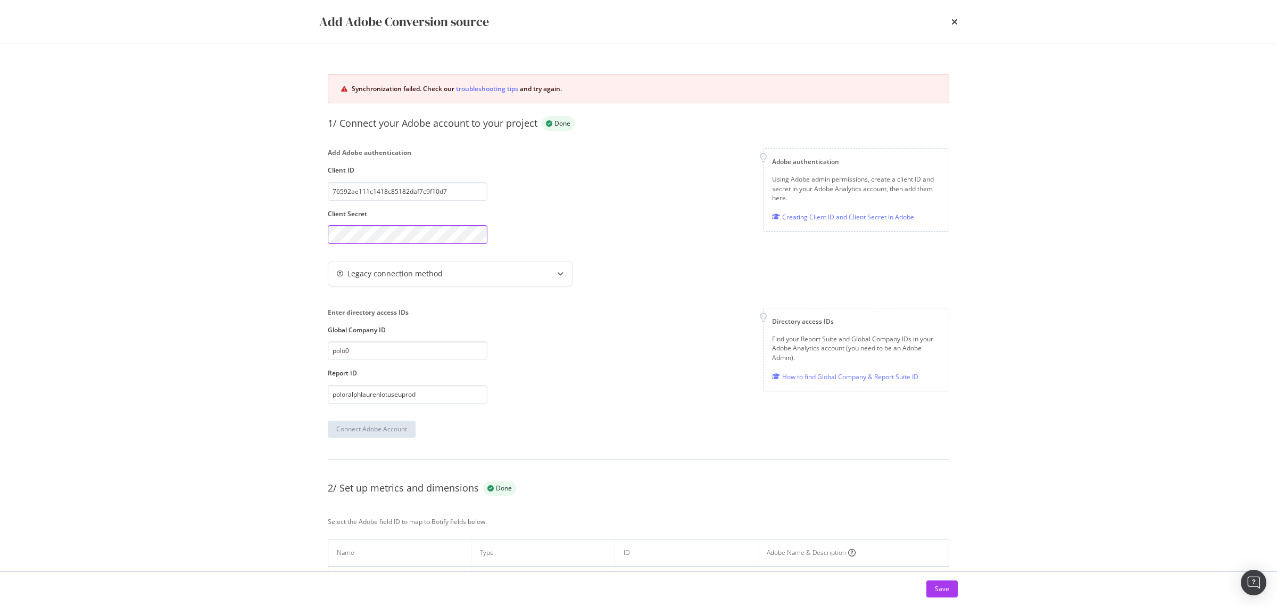
click at [265, 235] on div "Add Adobe Conversion source Synchronization failed. Check our troubleshooting t…" at bounding box center [638, 303] width 1277 height 606
click at [291, 287] on div "Add Adobe Conversion source Synchronization failed. Check our troubleshooting t…" at bounding box center [638, 303] width 1277 height 606
click at [358, 443] on div "Synchronization failed. Check our troubleshooting tips and try again. 1/ Connec…" at bounding box center [638, 395] width 639 height 660
click at [365, 439] on div "Synchronization failed. Check our troubleshooting tips and try again. 1/ Connec…" at bounding box center [638, 395] width 639 height 660
click at [366, 434] on div "Connect Adobe Account" at bounding box center [371, 429] width 71 height 16
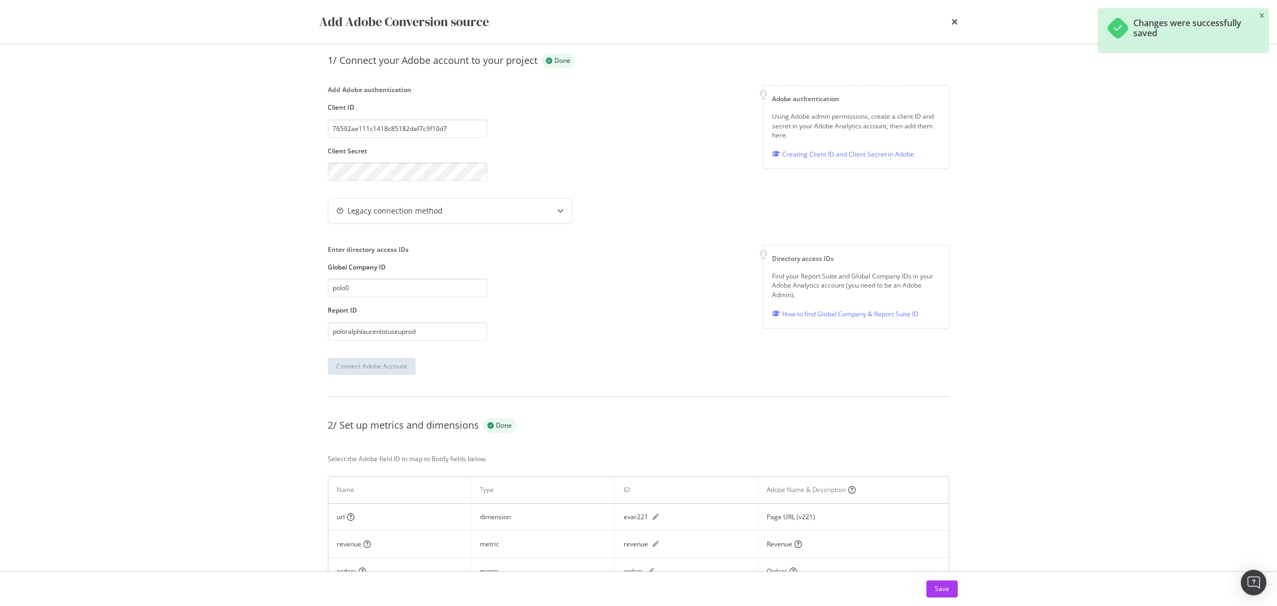
scroll to position [177, 0]
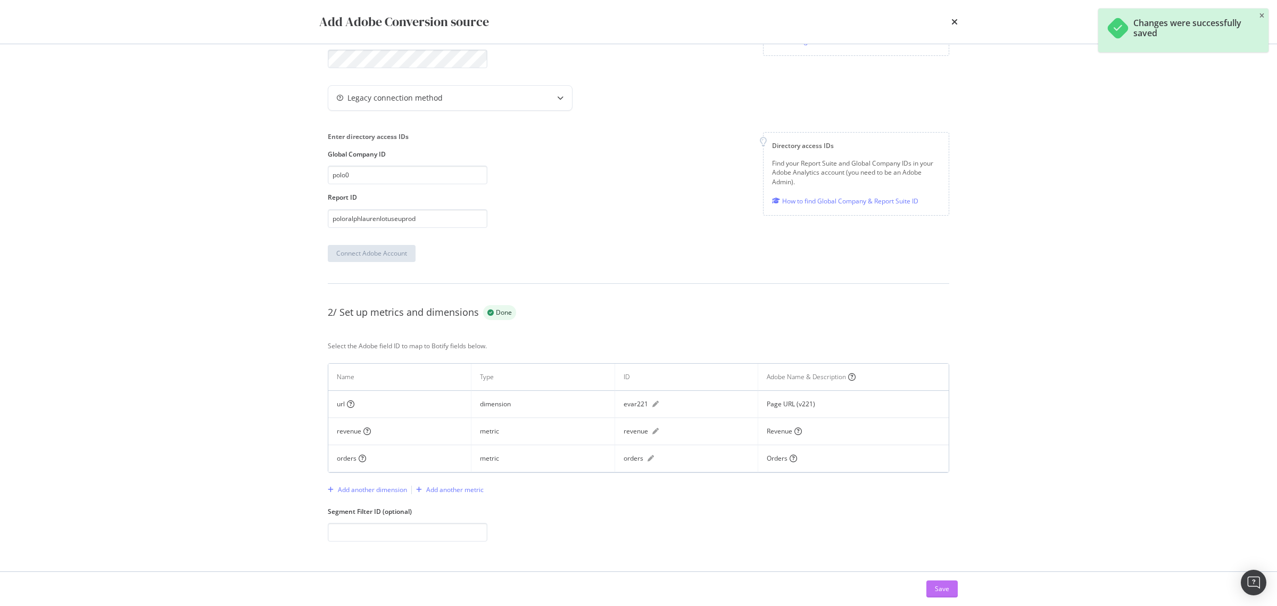
click at [941, 592] on div "Save" at bounding box center [942, 588] width 14 height 9
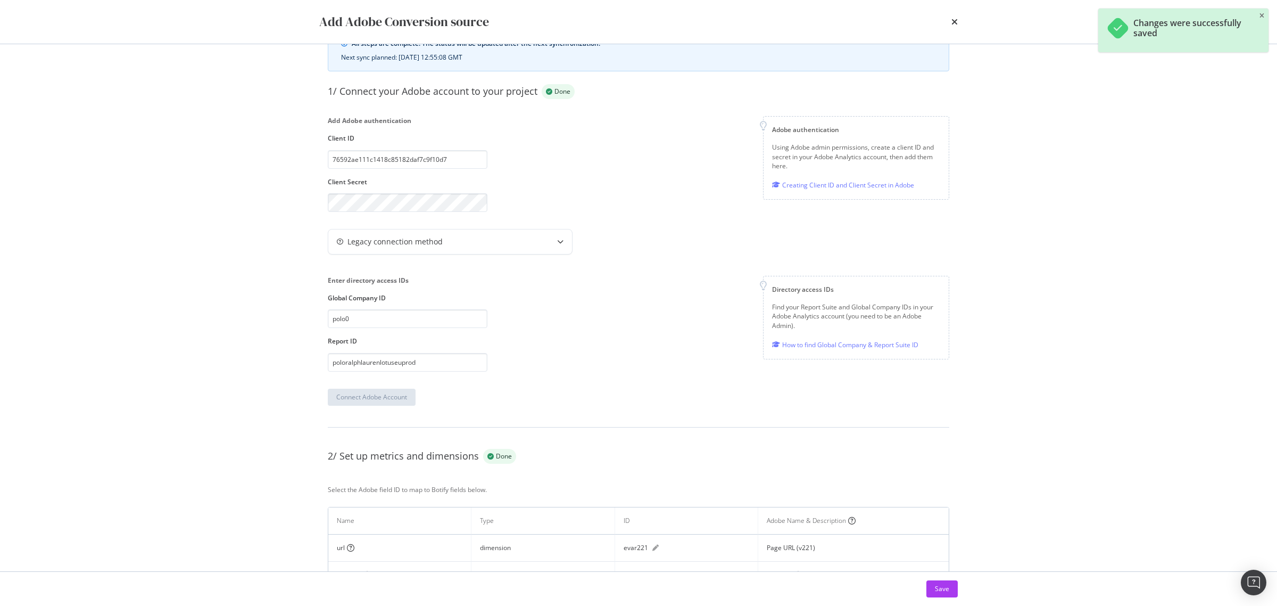
scroll to position [57, 0]
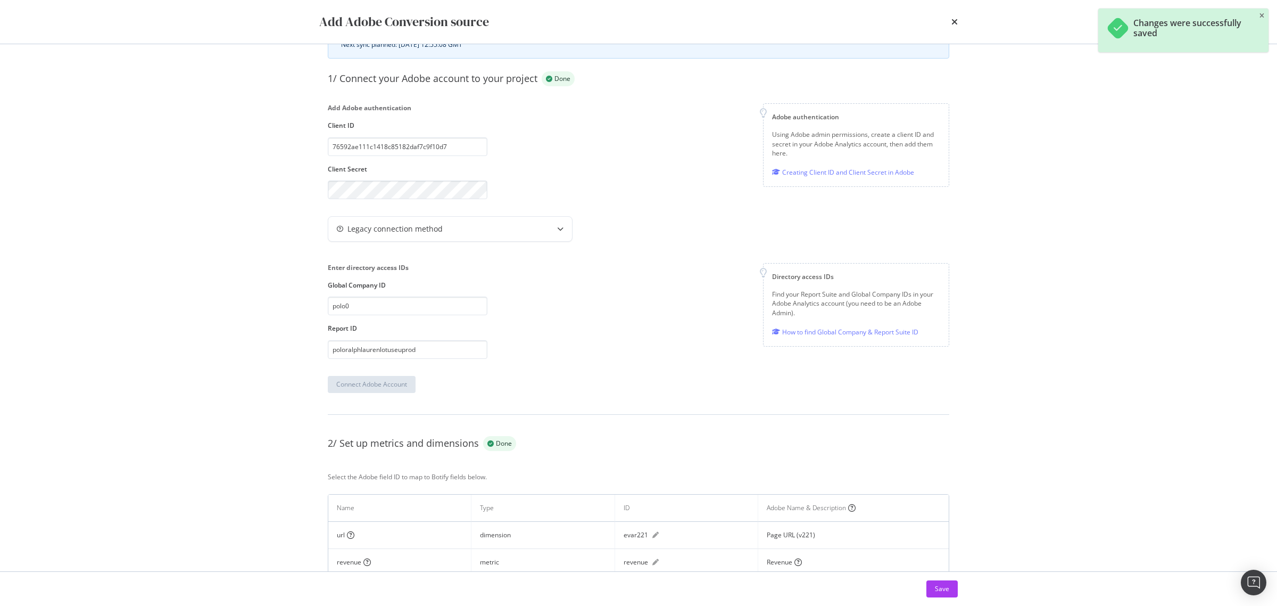
click at [958, 22] on div "Add Adobe Conversion source" at bounding box center [638, 22] width 681 height 44
click at [953, 20] on icon "times" at bounding box center [955, 22] width 6 height 9
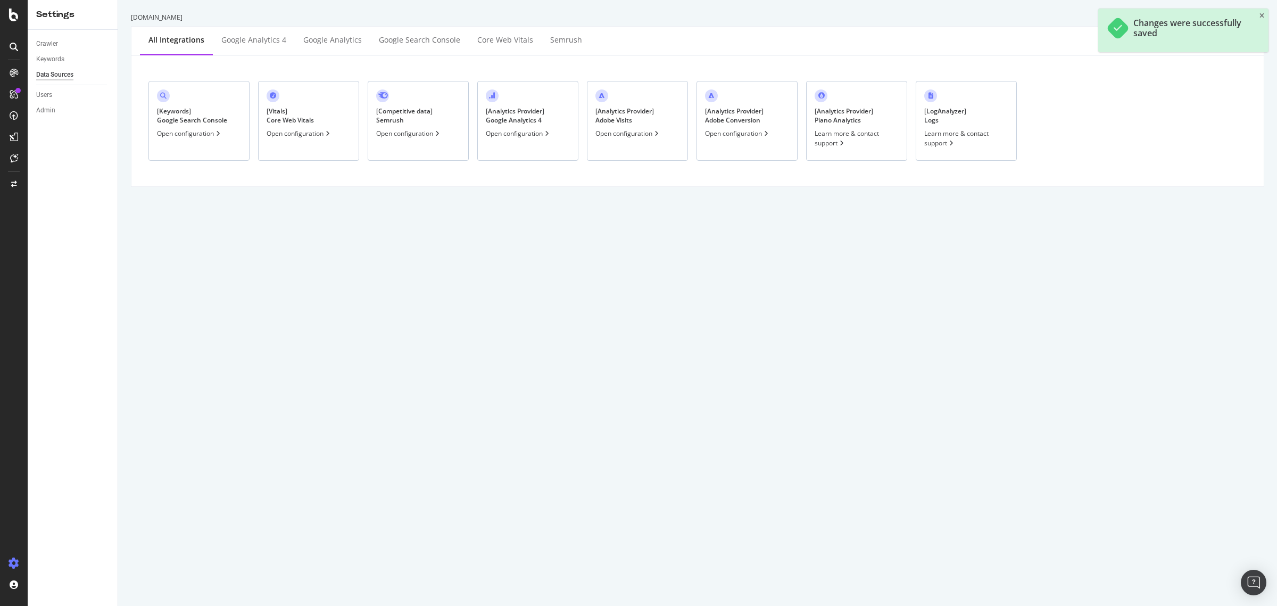
click at [664, 242] on div "www.ralphlauren.de All integrations Google Analytics 4 Google Analytics Google …" at bounding box center [697, 303] width 1159 height 606
click at [714, 136] on div "Open configuration" at bounding box center [737, 133] width 65 height 9
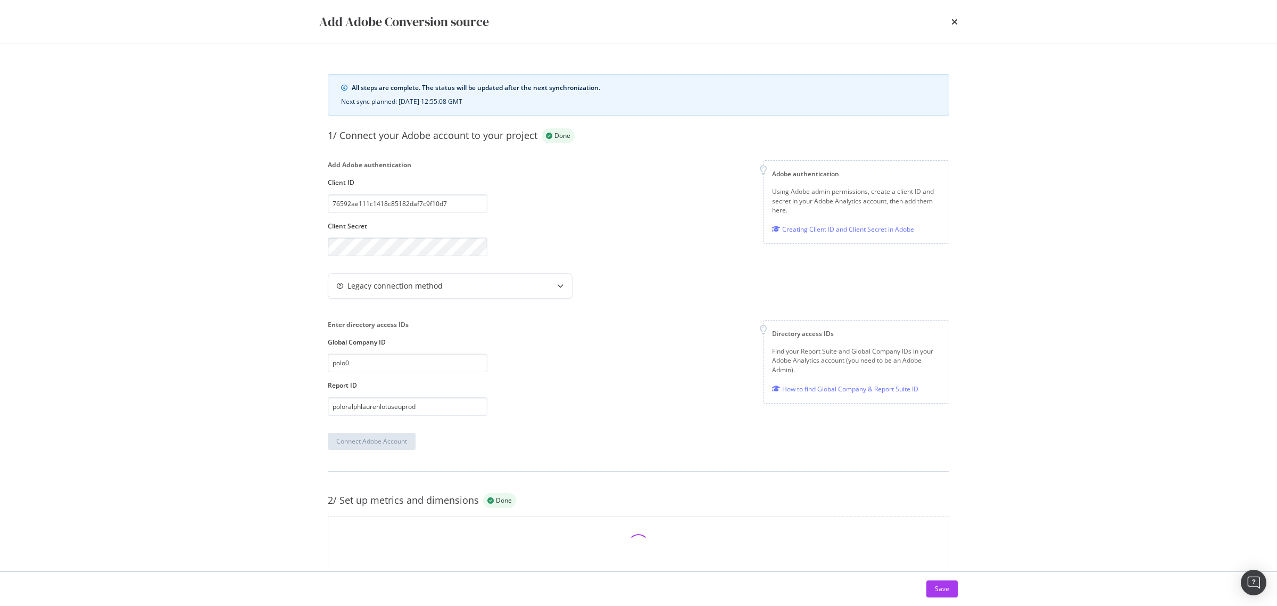
click at [629, 265] on div "1/ Connect your Adobe account to your project Done Add Adobe authentication Cli…" at bounding box center [639, 288] width 622 height 321
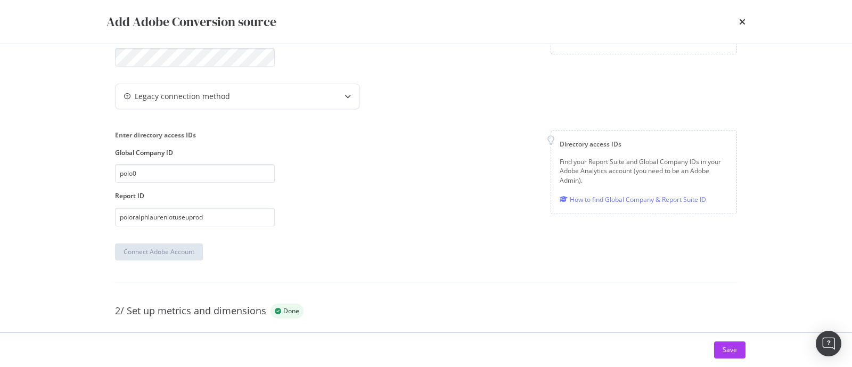
scroll to position [186, 0]
